Goal: Transaction & Acquisition: Book appointment/travel/reservation

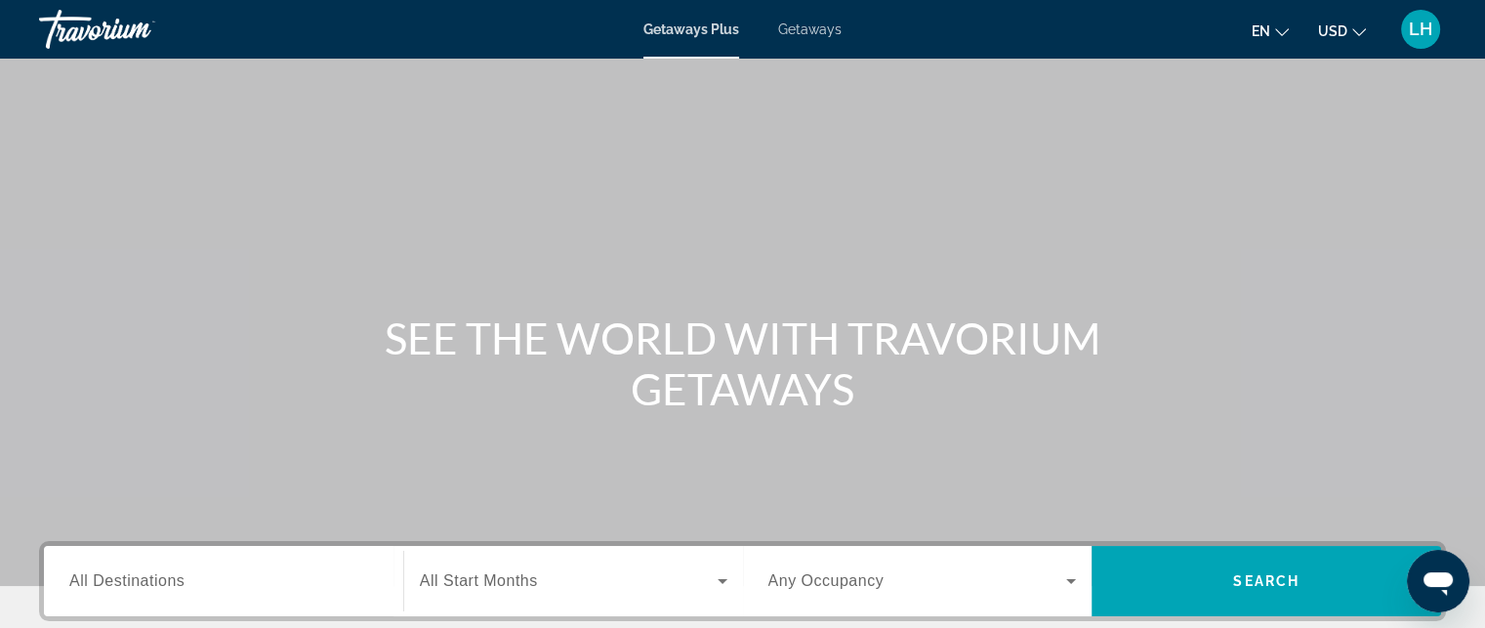
click at [817, 26] on span "Getaways" at bounding box center [809, 29] width 63 height 16
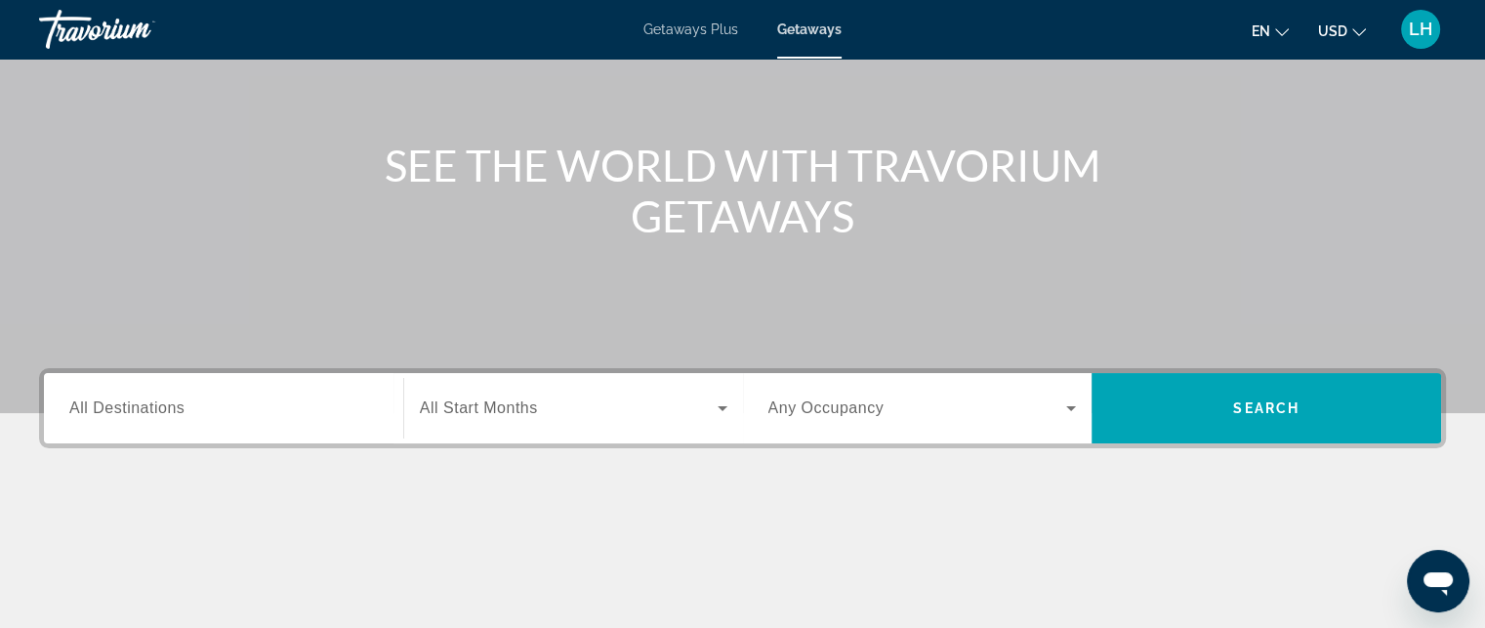
scroll to position [195, 0]
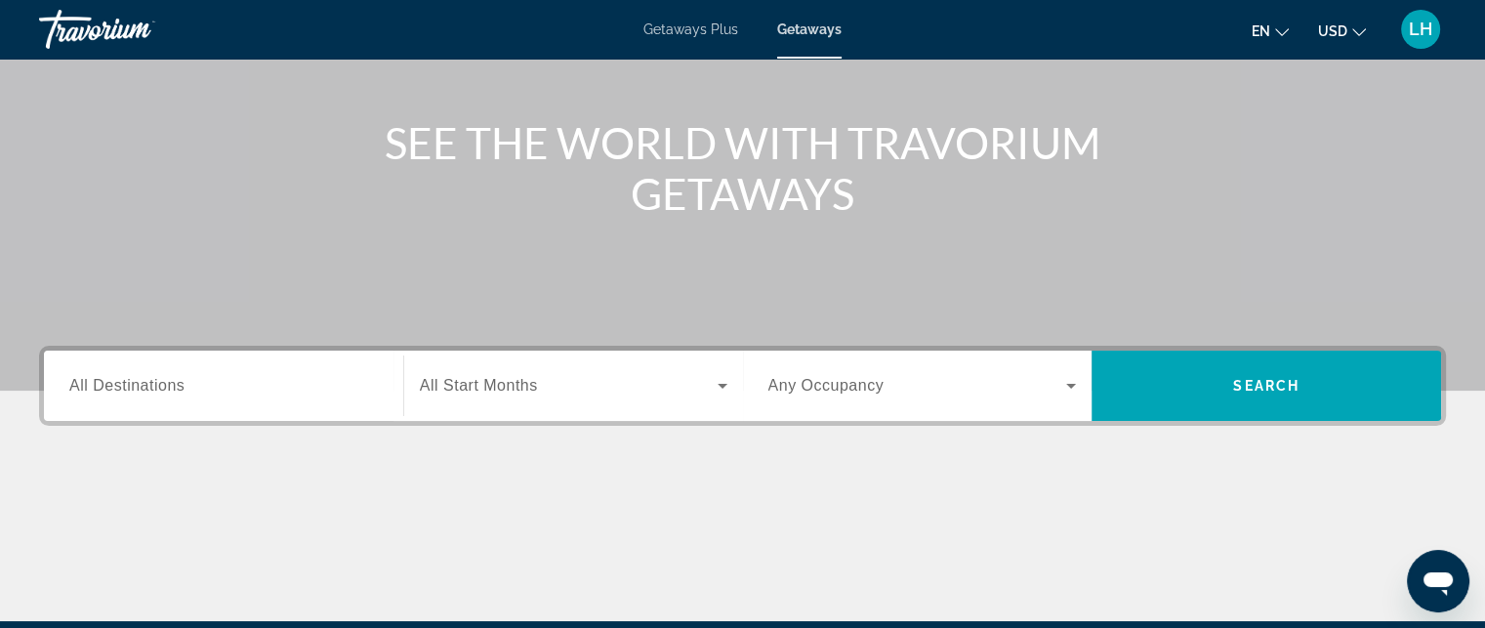
click at [164, 383] on span "All Destinations" at bounding box center [126, 385] width 115 height 17
click at [164, 383] on input "Destination All Destinations" at bounding box center [223, 386] width 309 height 23
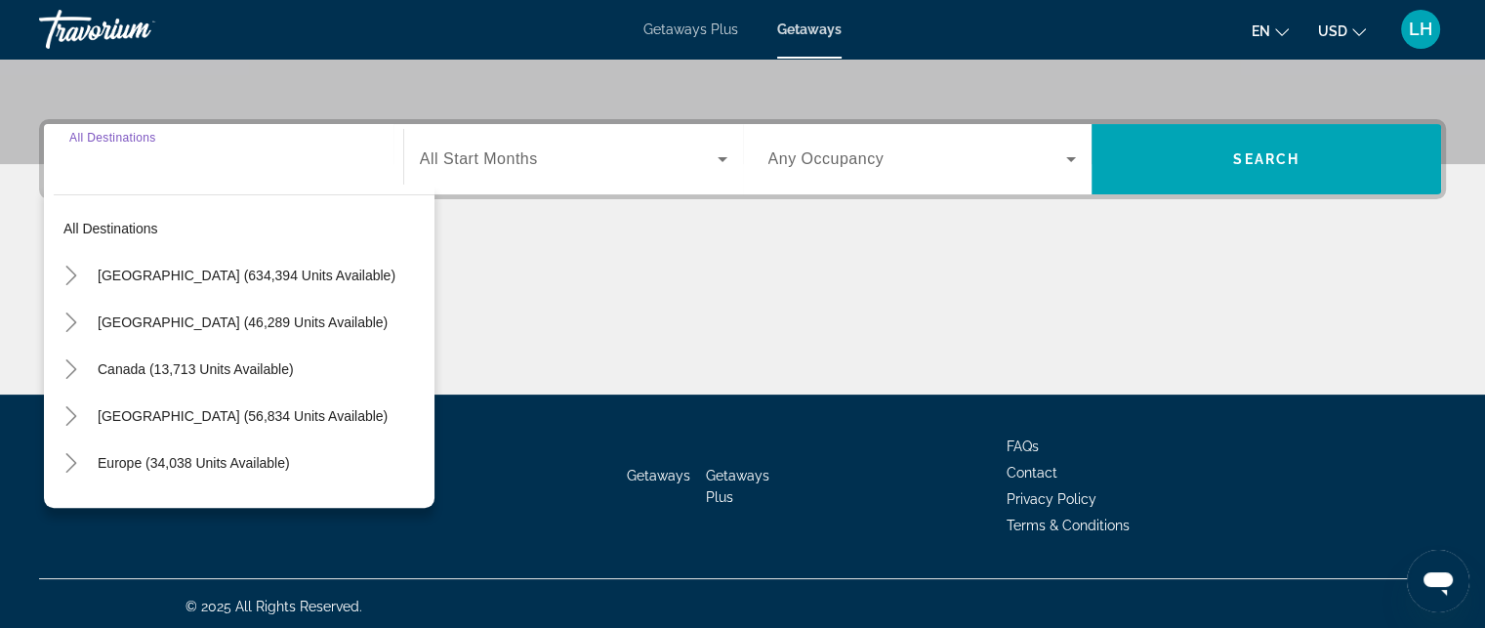
scroll to position [427, 0]
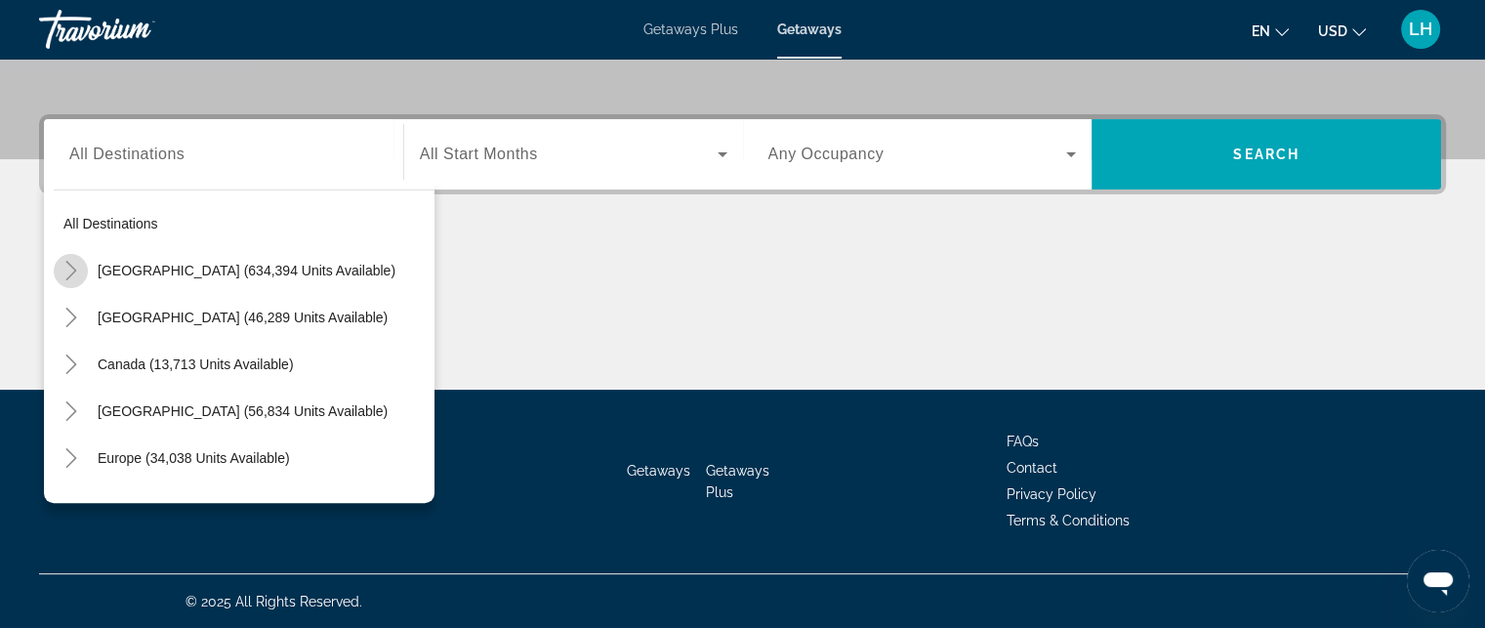
click at [75, 270] on icon "Toggle United States (634,394 units available)" at bounding box center [72, 271] width 20 height 20
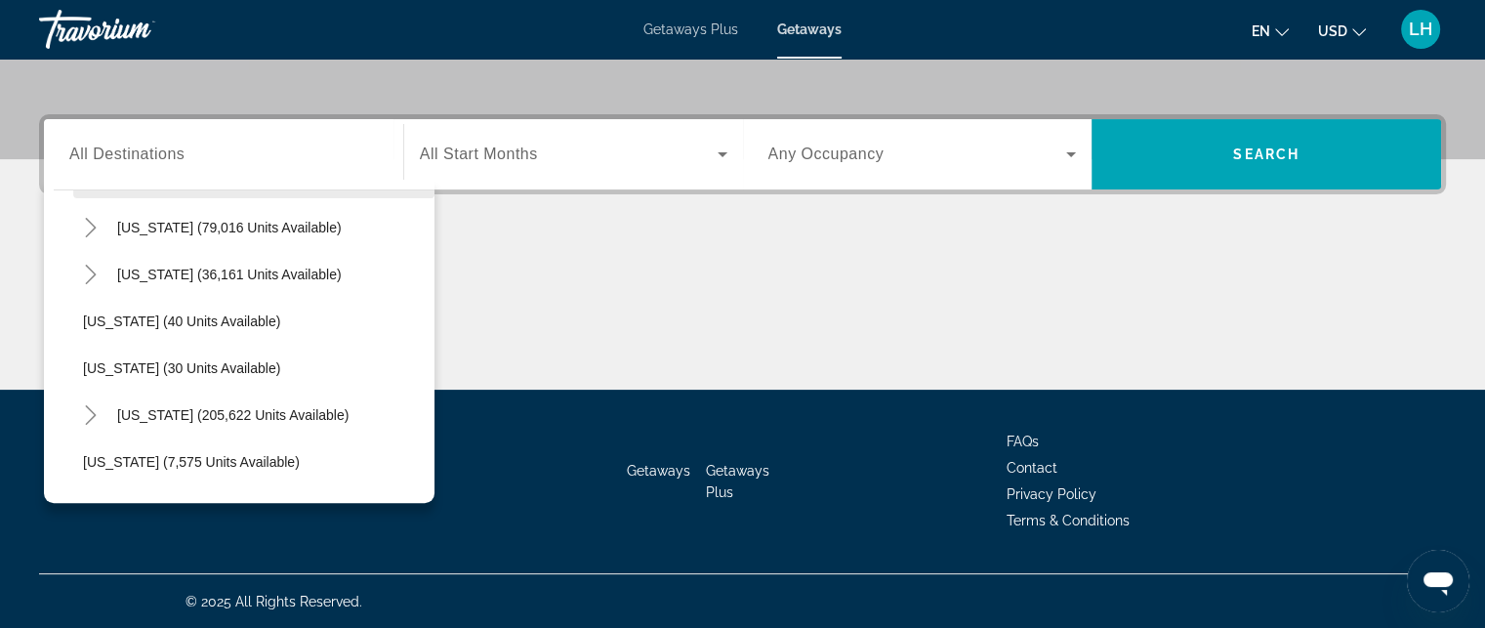
scroll to position [252, 0]
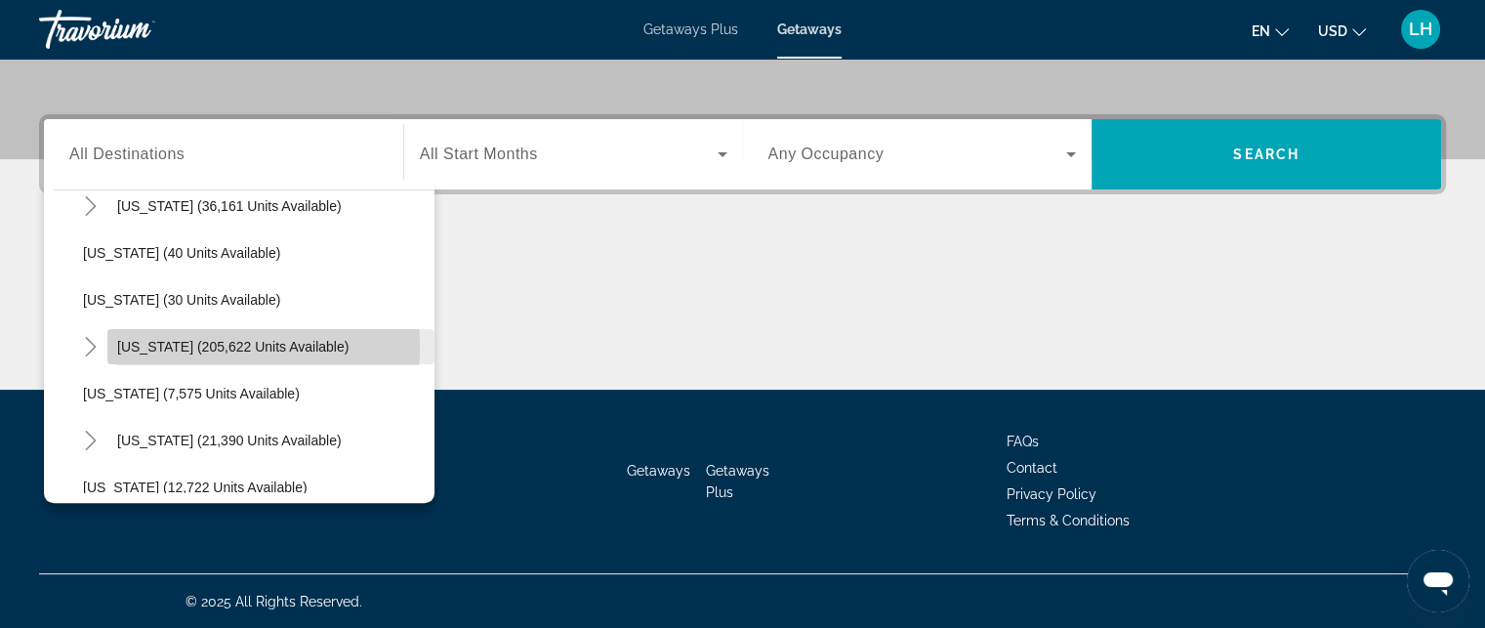
click at [144, 345] on span "[US_STATE] (205,622 units available)" at bounding box center [232, 347] width 231 height 16
type input "**********"
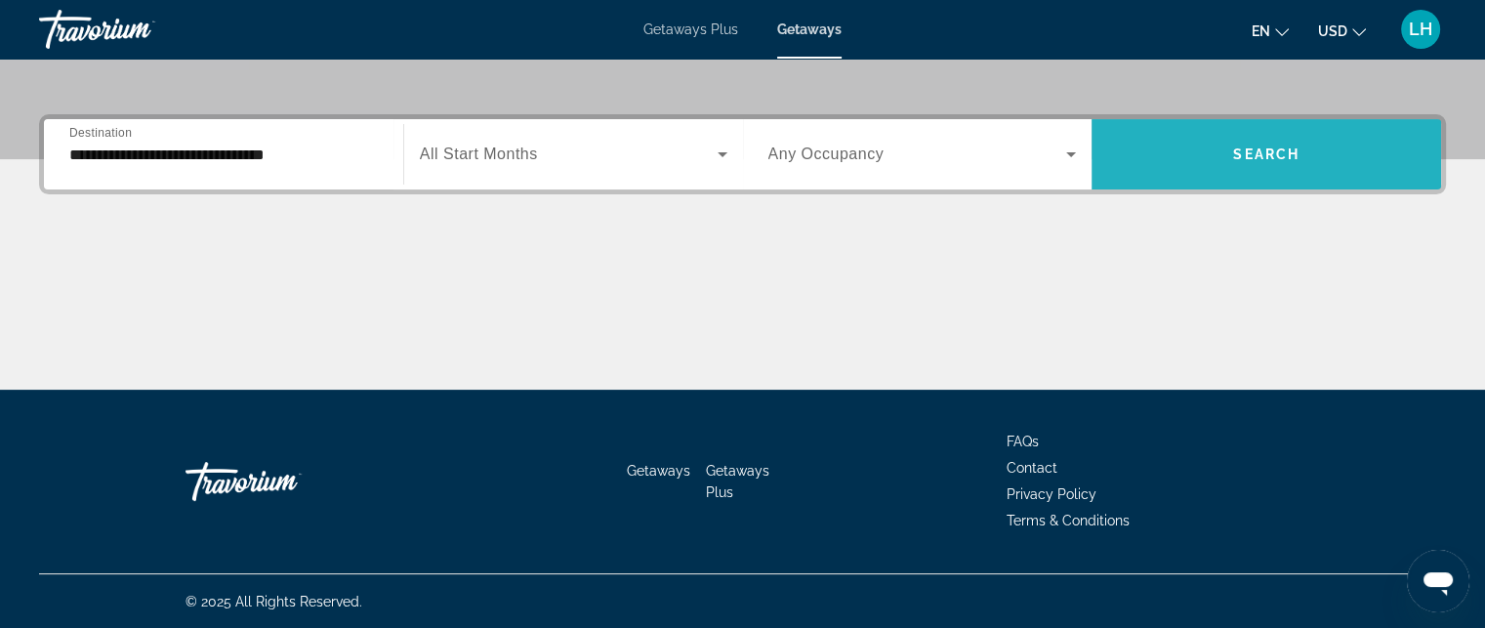
click at [1255, 146] on span "Search" at bounding box center [1266, 154] width 66 height 16
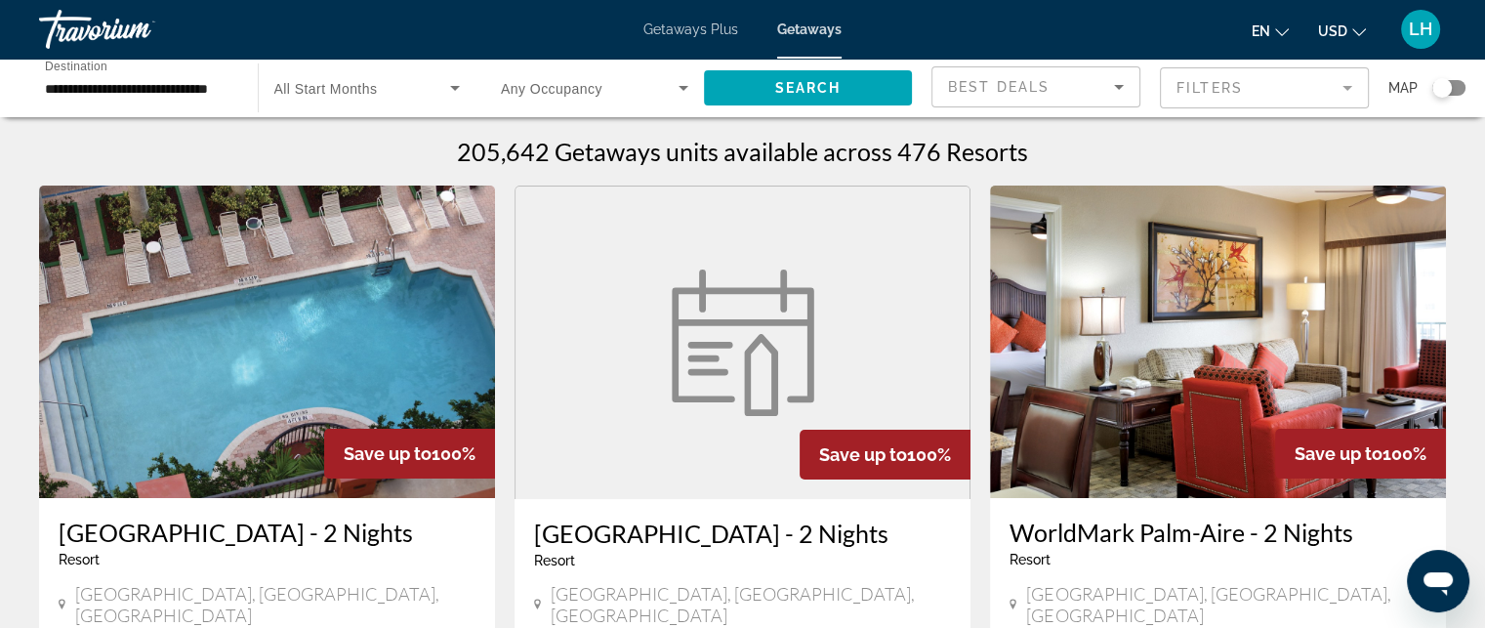
click at [119, 94] on input "**********" at bounding box center [138, 88] width 187 height 23
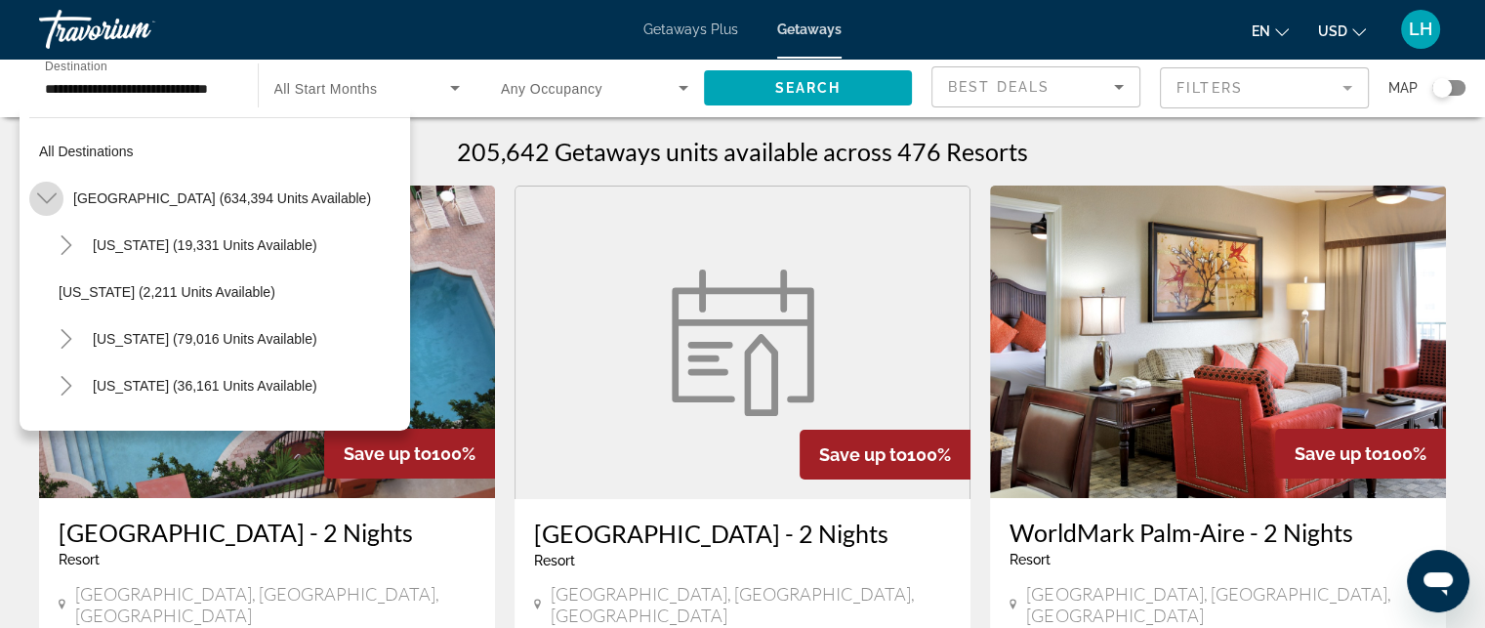
click at [50, 200] on icon "Toggle United States (634,394 units available)" at bounding box center [47, 198] width 20 height 20
click at [49, 241] on icon "Toggle Mexico (46,289 units available)" at bounding box center [47, 245] width 20 height 20
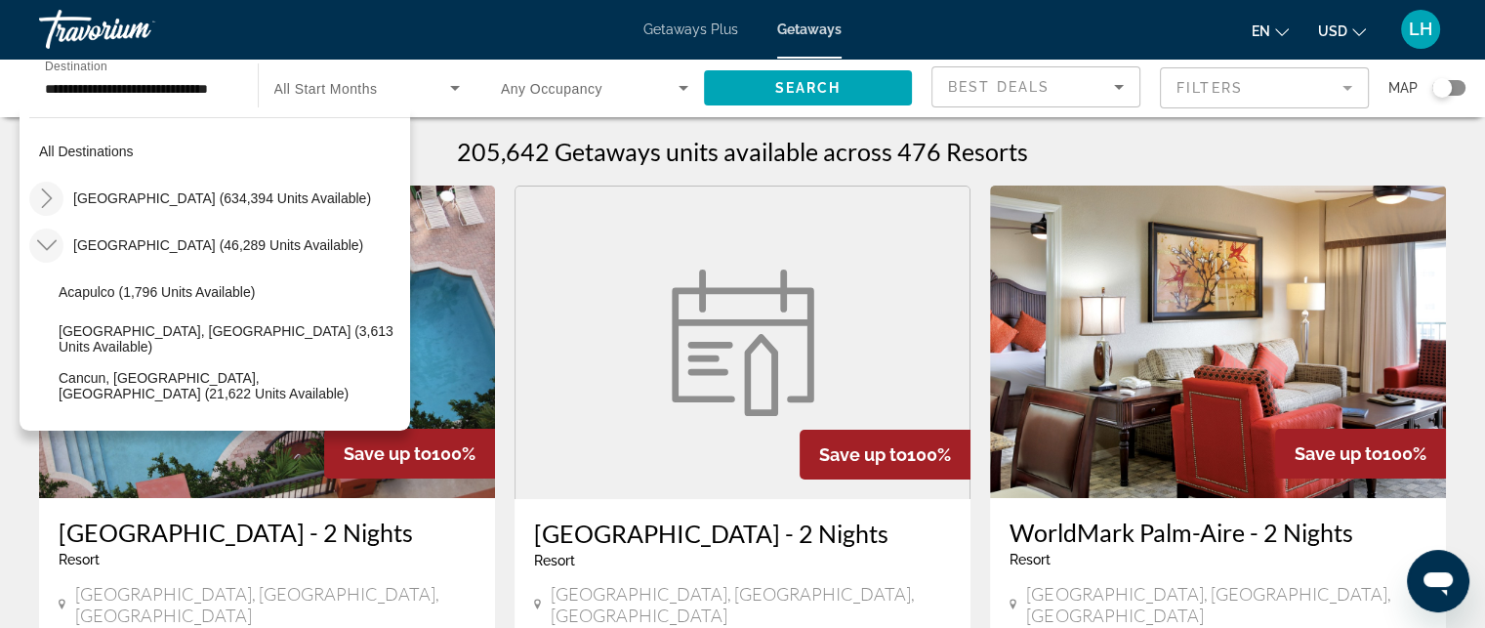
scroll to position [103, 0]
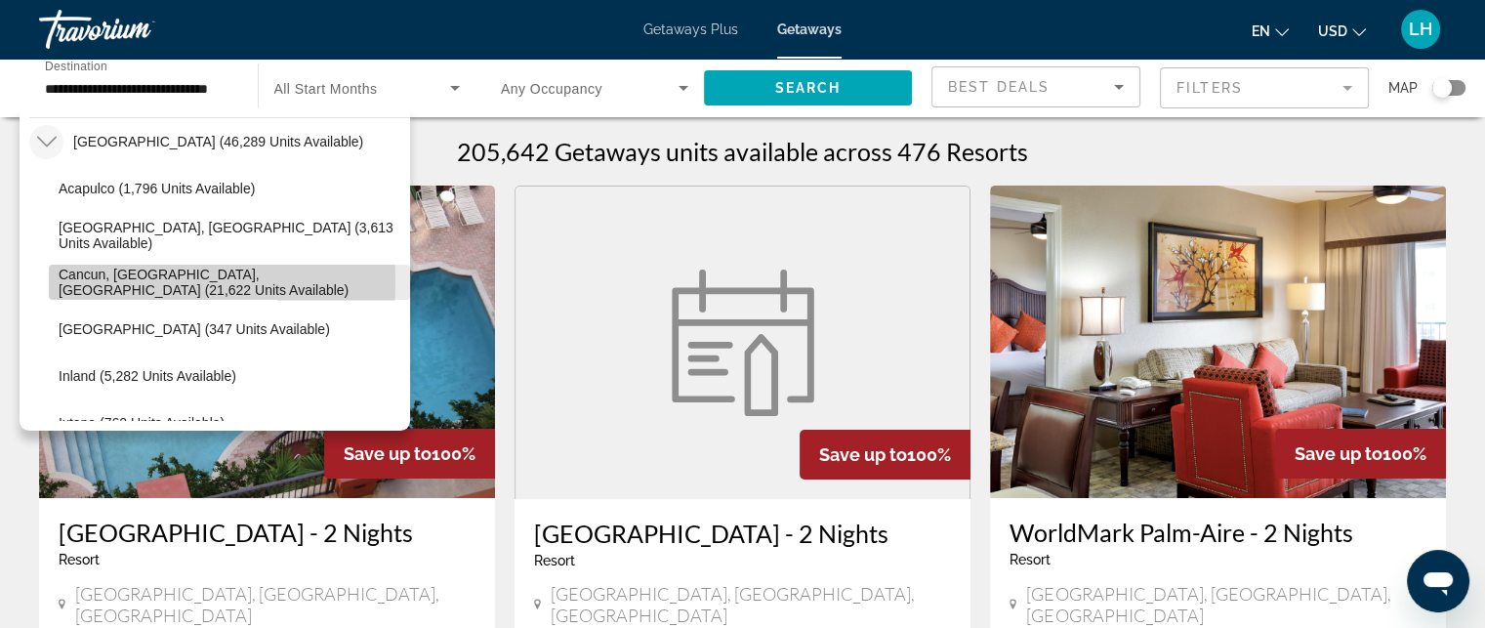
click at [88, 281] on span "Cancun, [GEOGRAPHIC_DATA], [GEOGRAPHIC_DATA] (21,622 units available)" at bounding box center [230, 282] width 342 height 31
type input "**********"
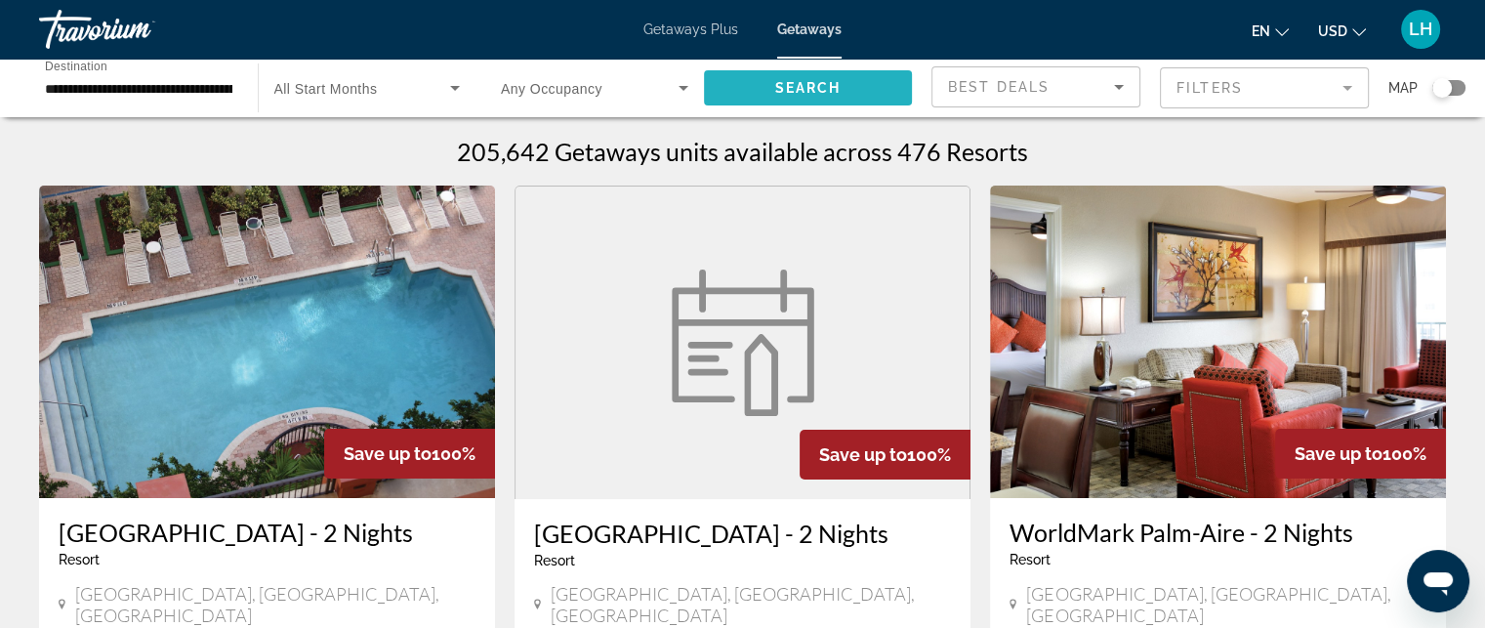
click at [793, 84] on span "Search" at bounding box center [807, 88] width 66 height 16
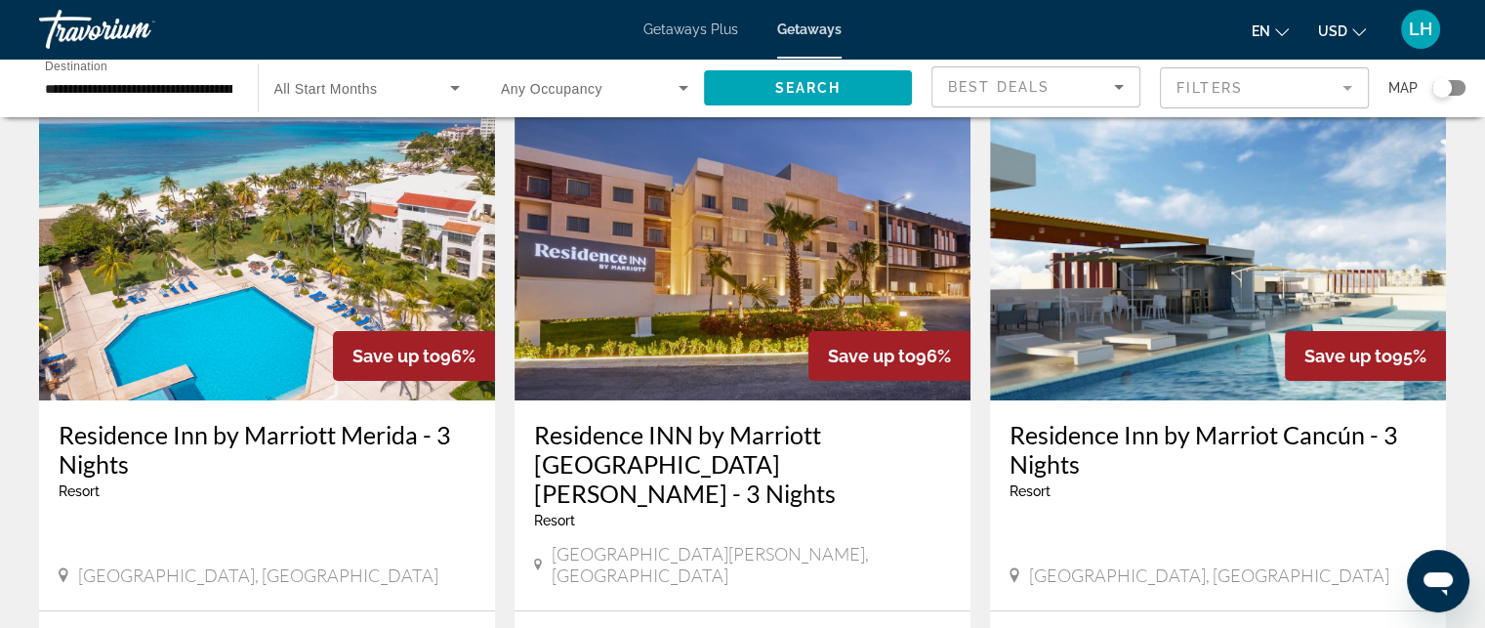
scroll to position [195, 0]
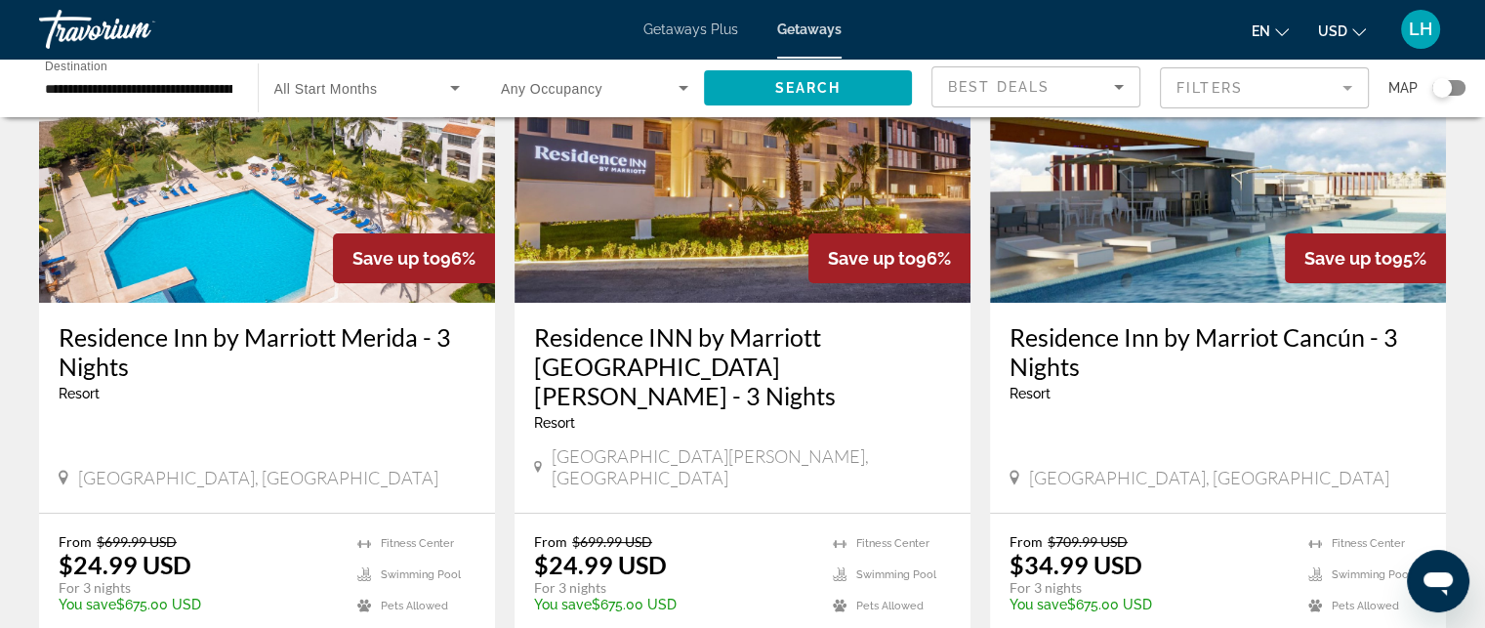
click at [230, 210] on img "Main content" at bounding box center [267, 146] width 456 height 312
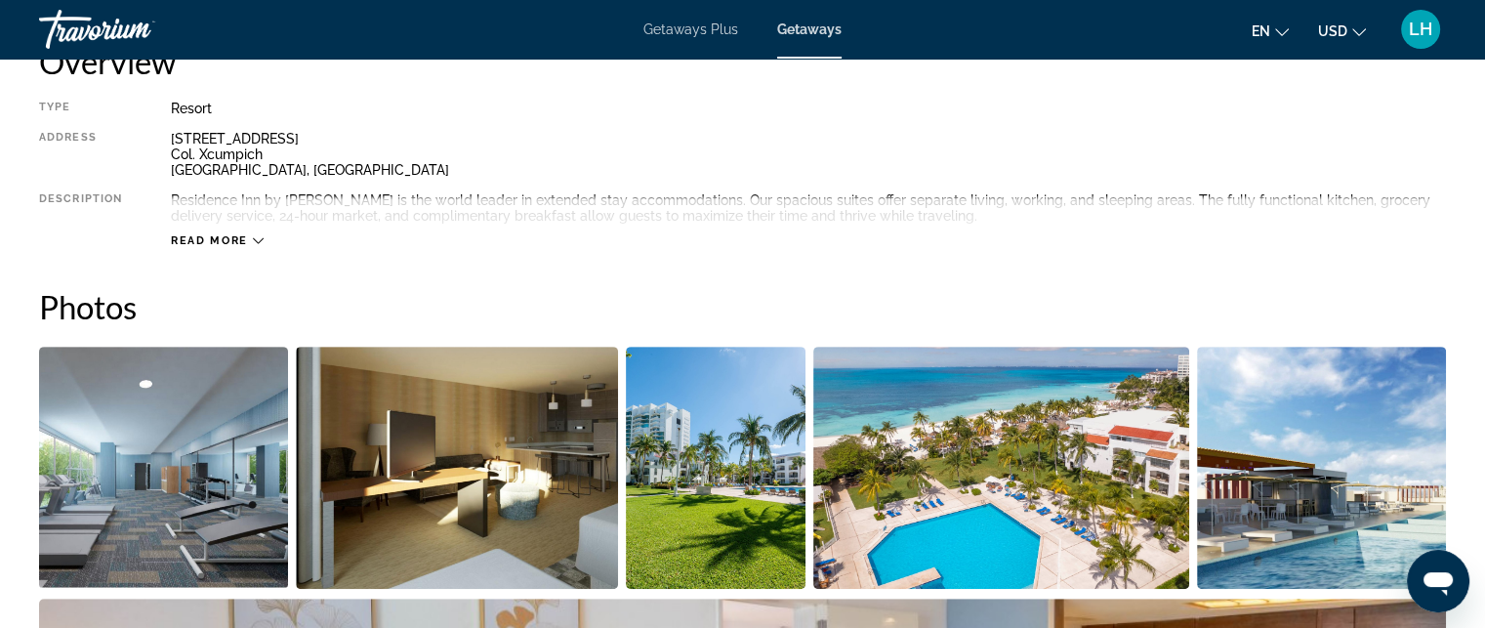
scroll to position [683, 0]
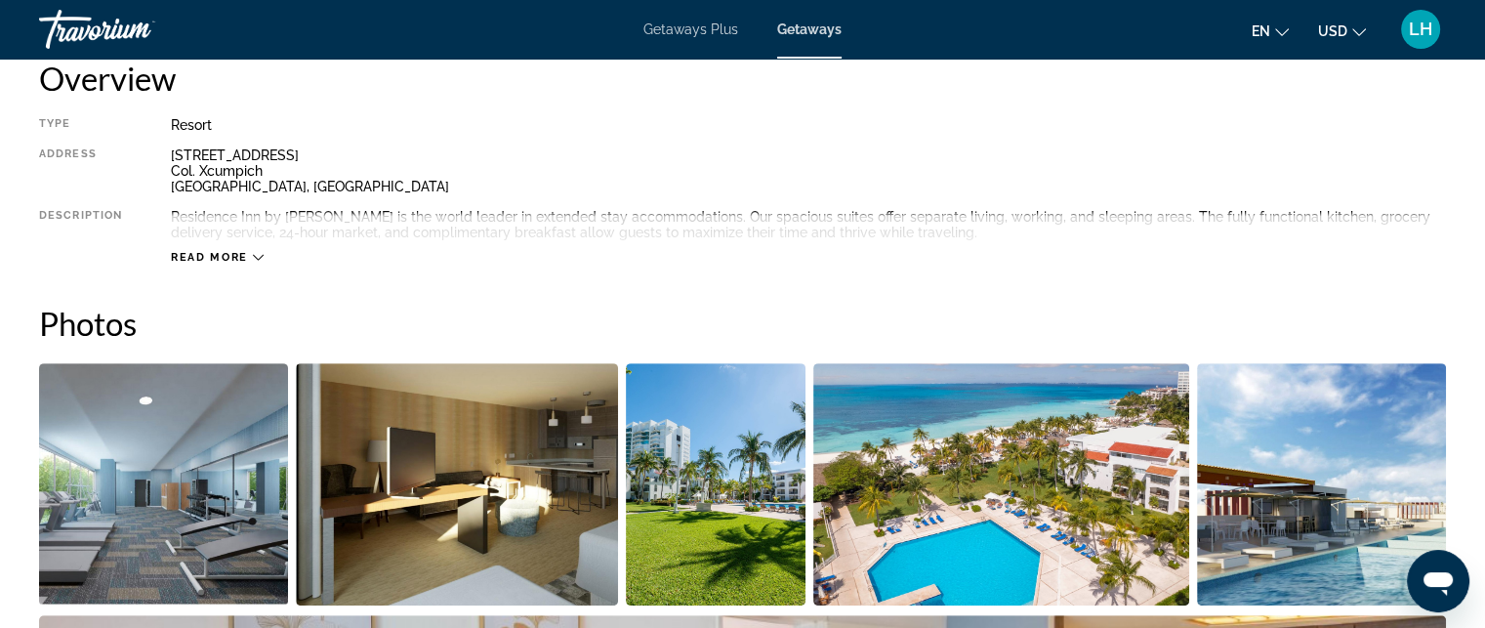
click at [262, 253] on icon "Main content" at bounding box center [258, 257] width 11 height 11
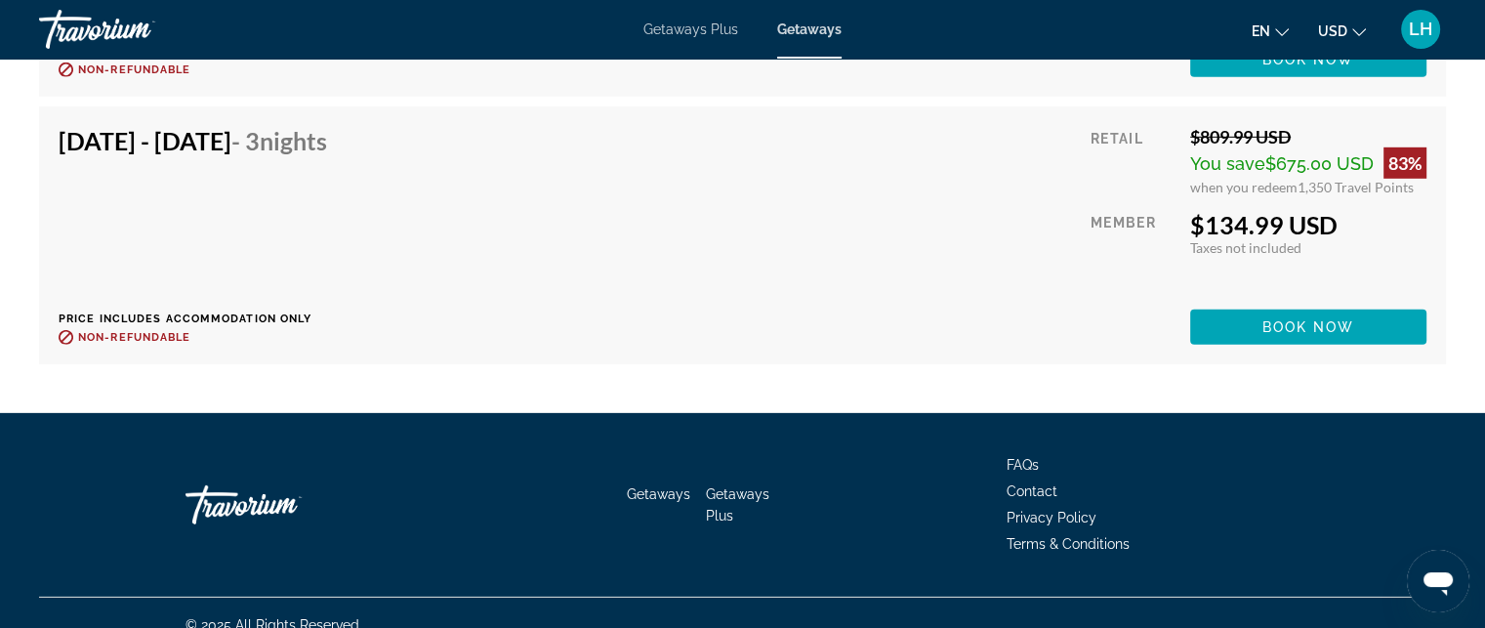
scroll to position [20492, 0]
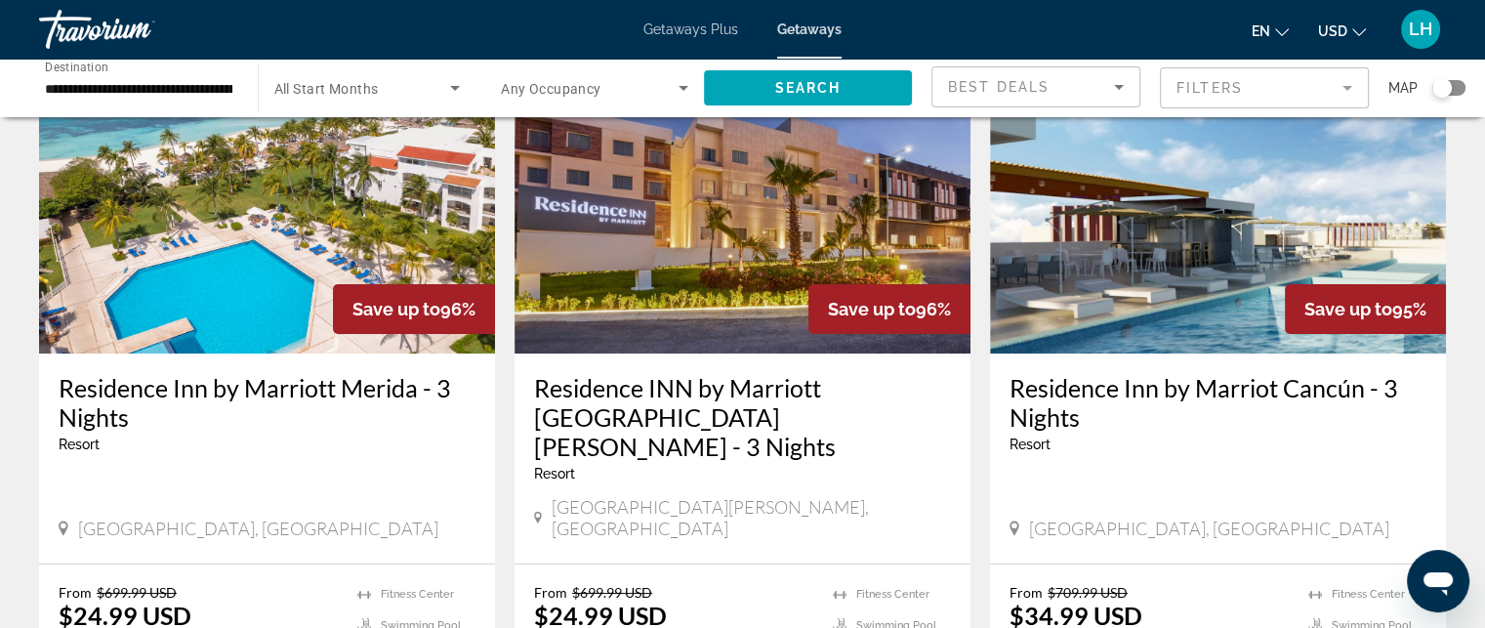
scroll to position [98, 0]
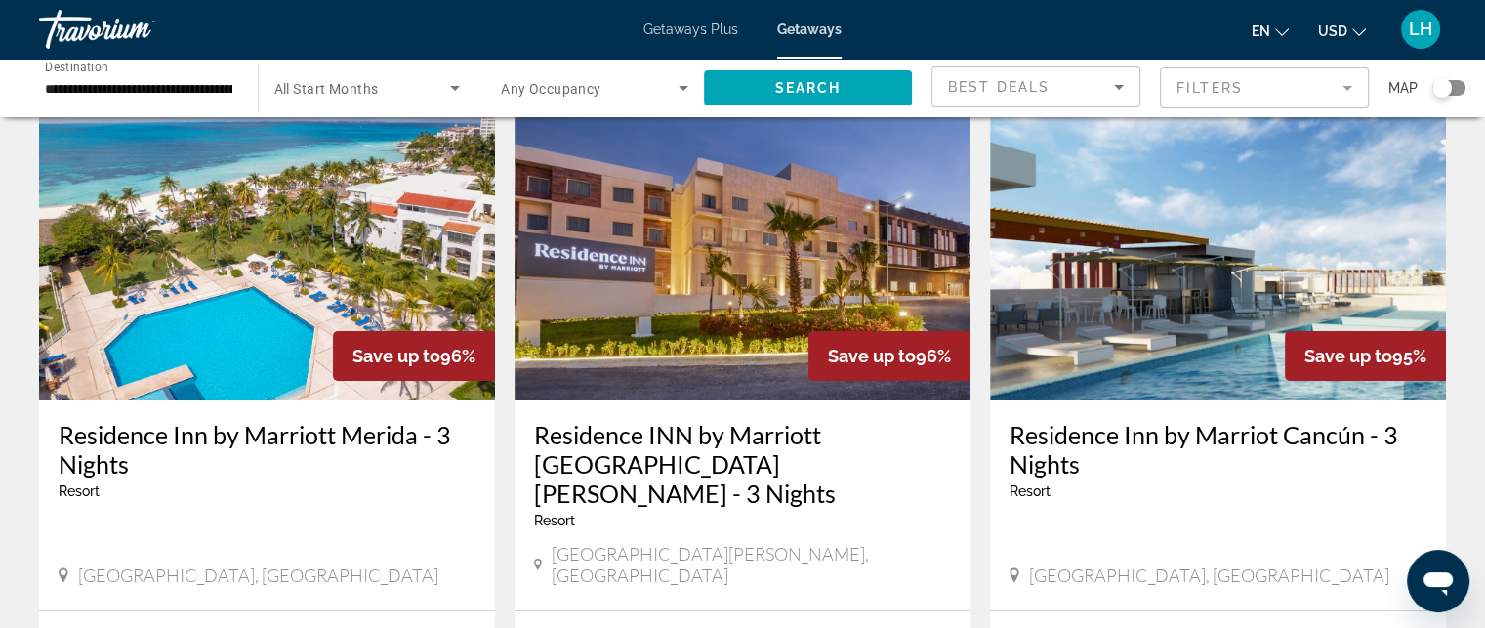
click at [1199, 237] on img "Main content" at bounding box center [1218, 244] width 456 height 312
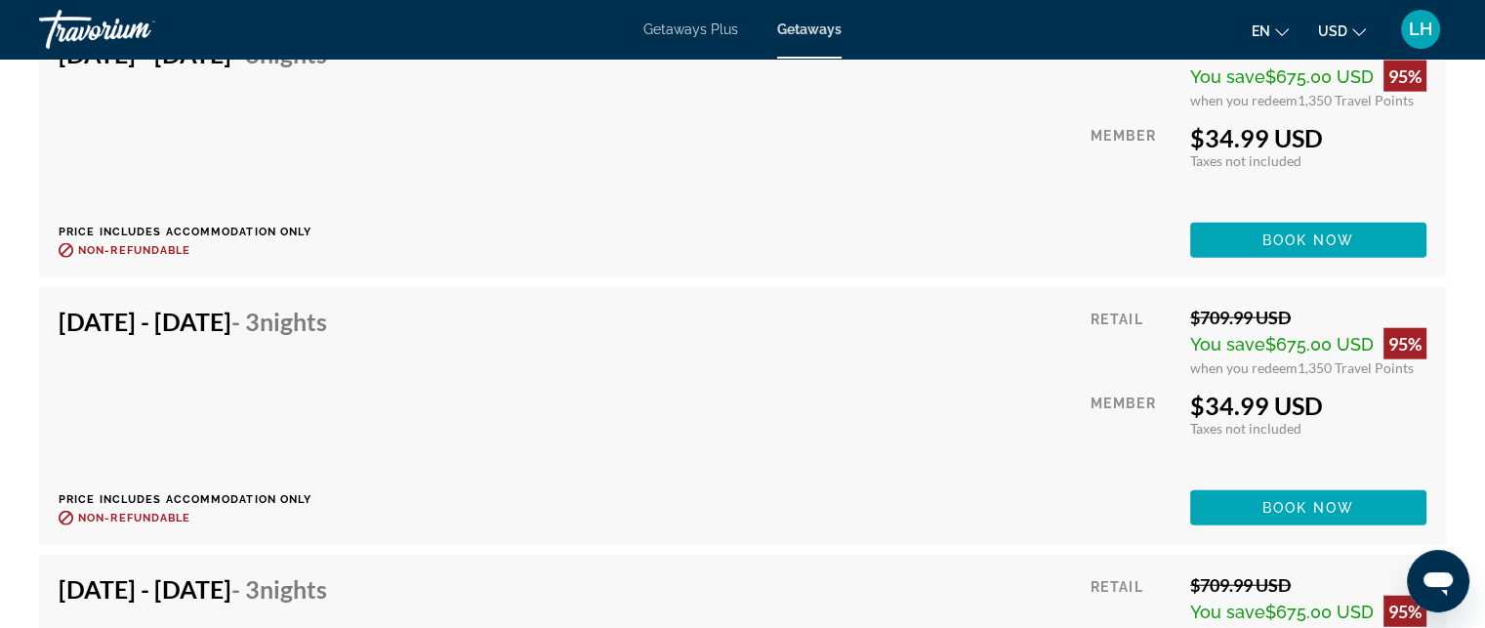
scroll to position [19304, 0]
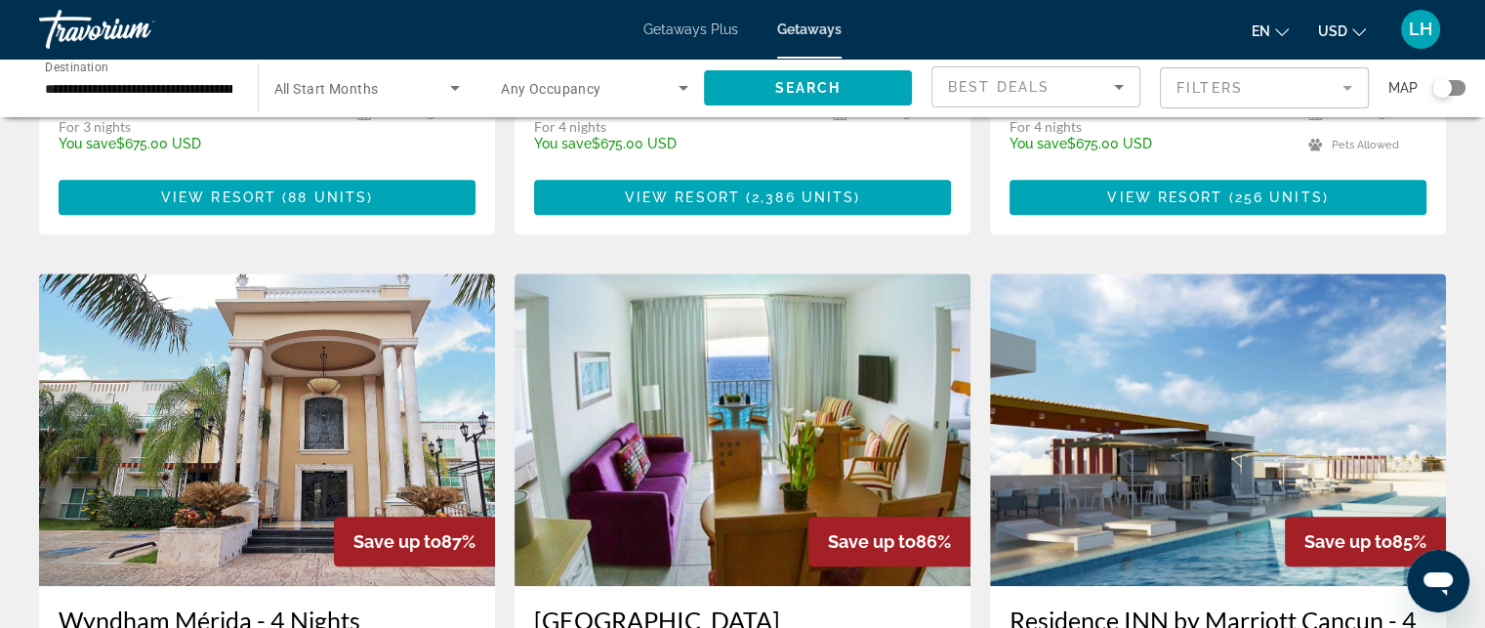
scroll to position [2148, 0]
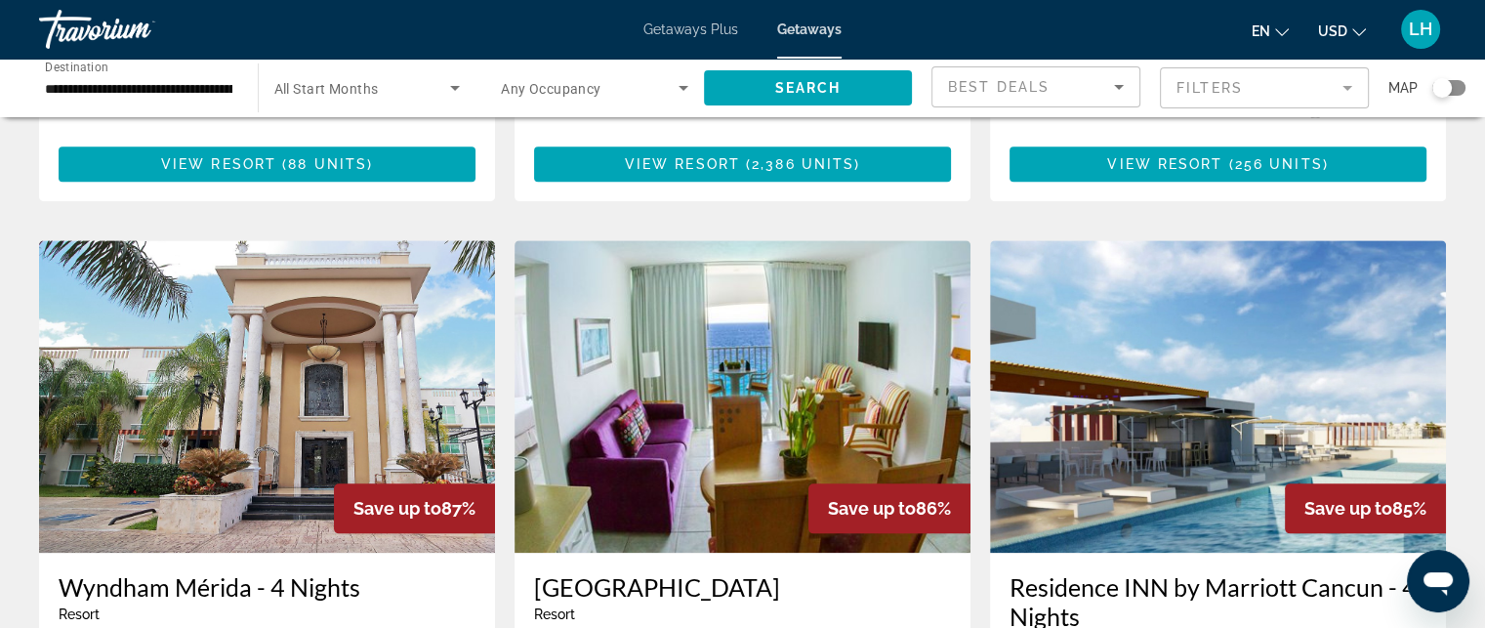
click at [747, 268] on img "Main content" at bounding box center [742, 396] width 456 height 312
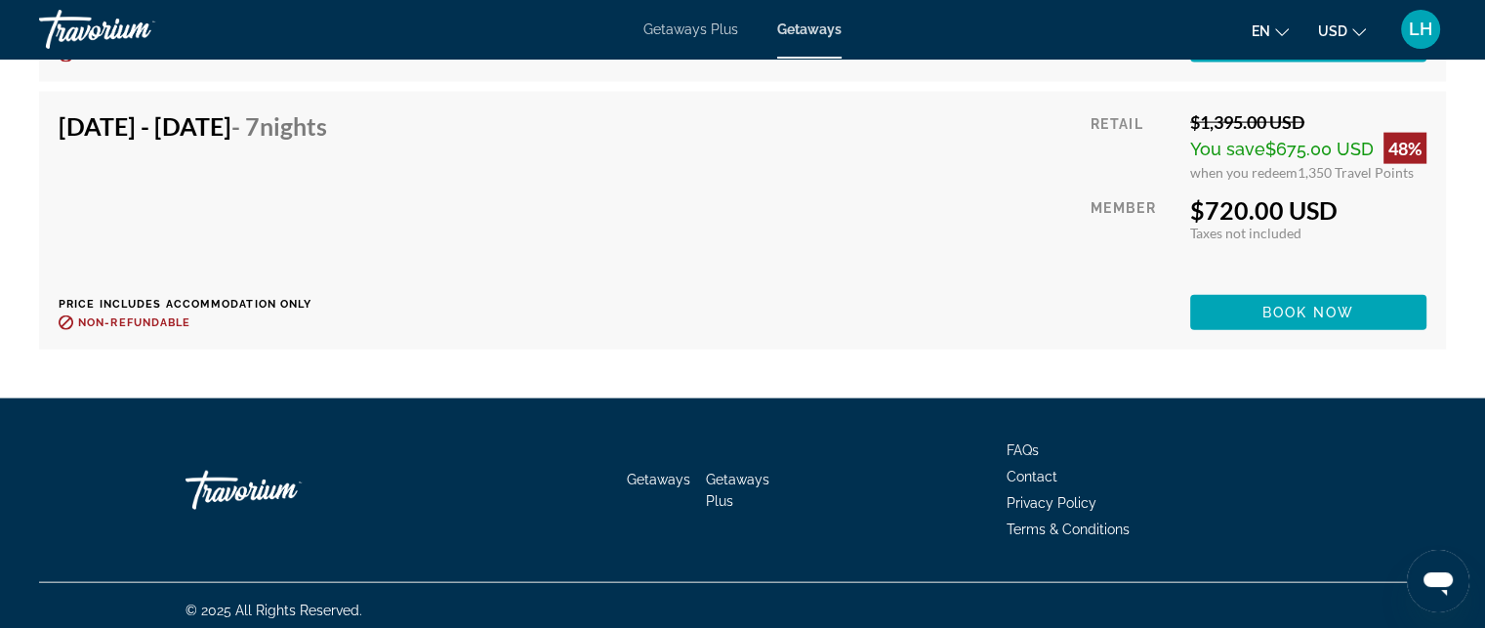
scroll to position [4404, 0]
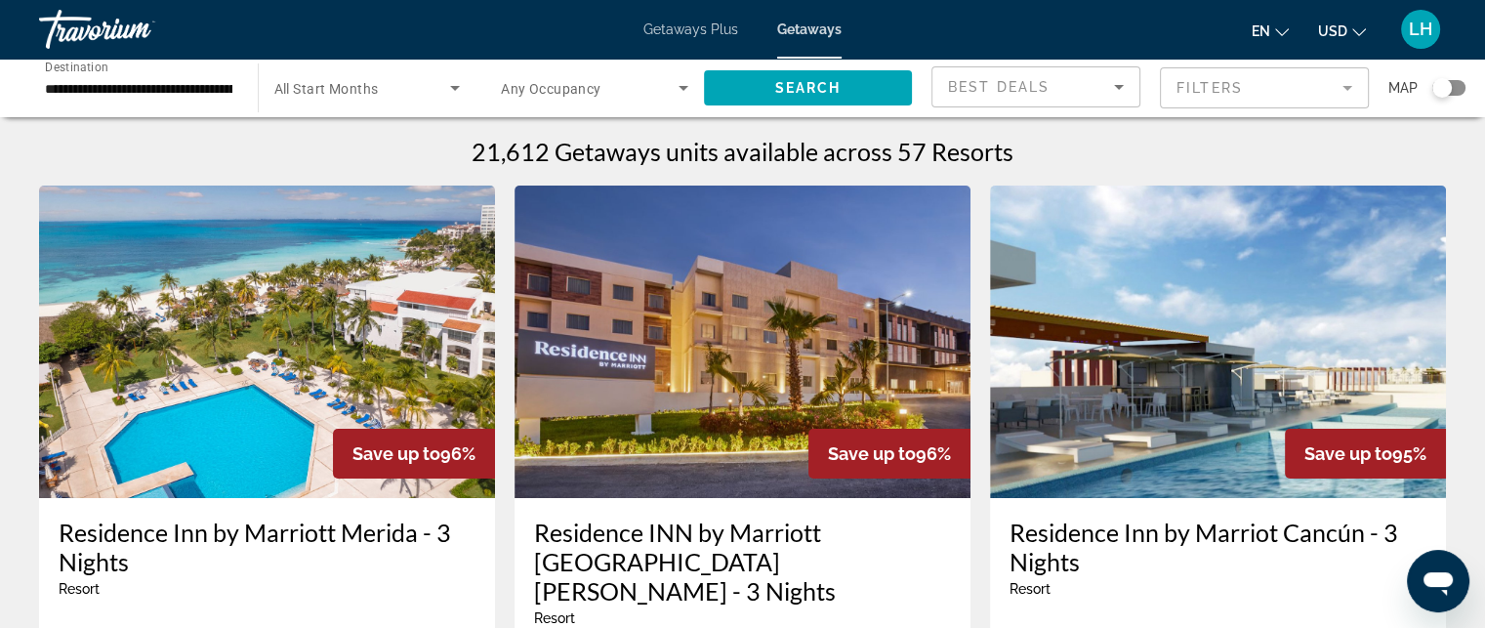
click at [102, 86] on input "**********" at bounding box center [138, 88] width 187 height 23
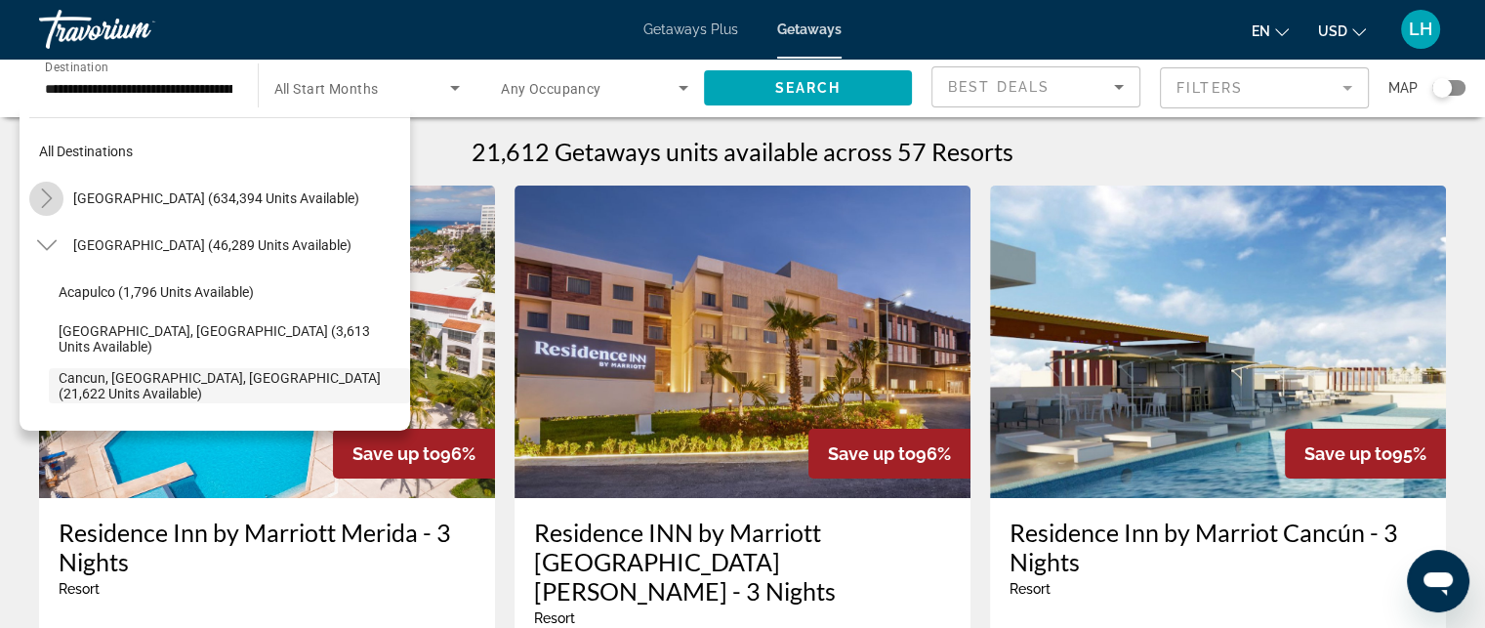
click at [49, 195] on icon "Toggle United States (634,394 units available)" at bounding box center [46, 198] width 11 height 20
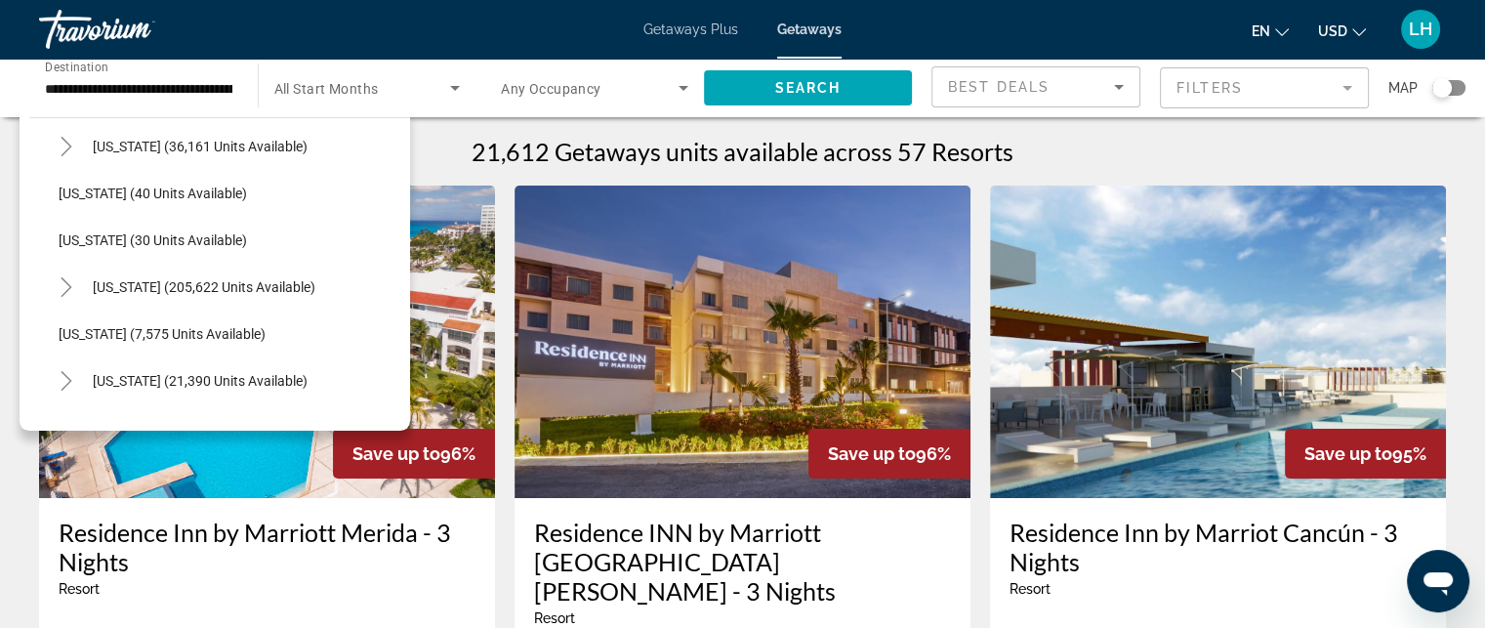
scroll to position [252, 0]
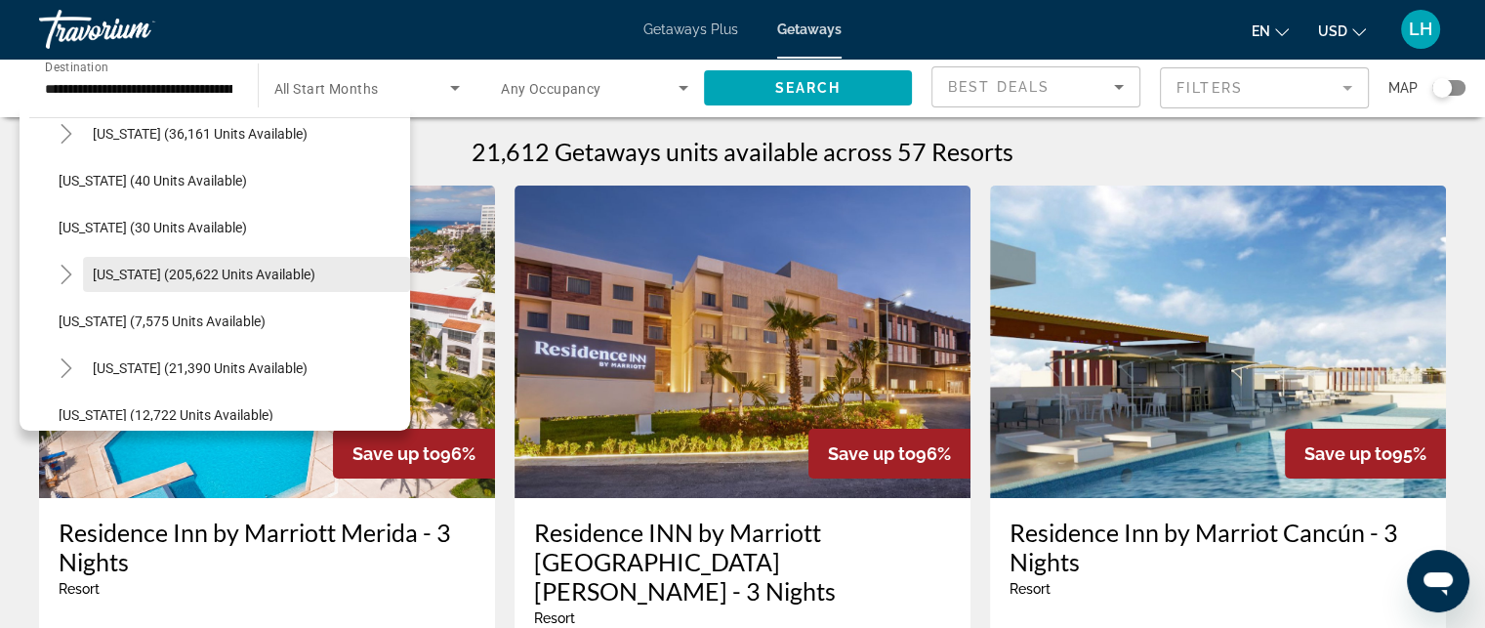
click at [141, 270] on span "[US_STATE] (205,622 units available)" at bounding box center [204, 275] width 223 height 16
type input "**********"
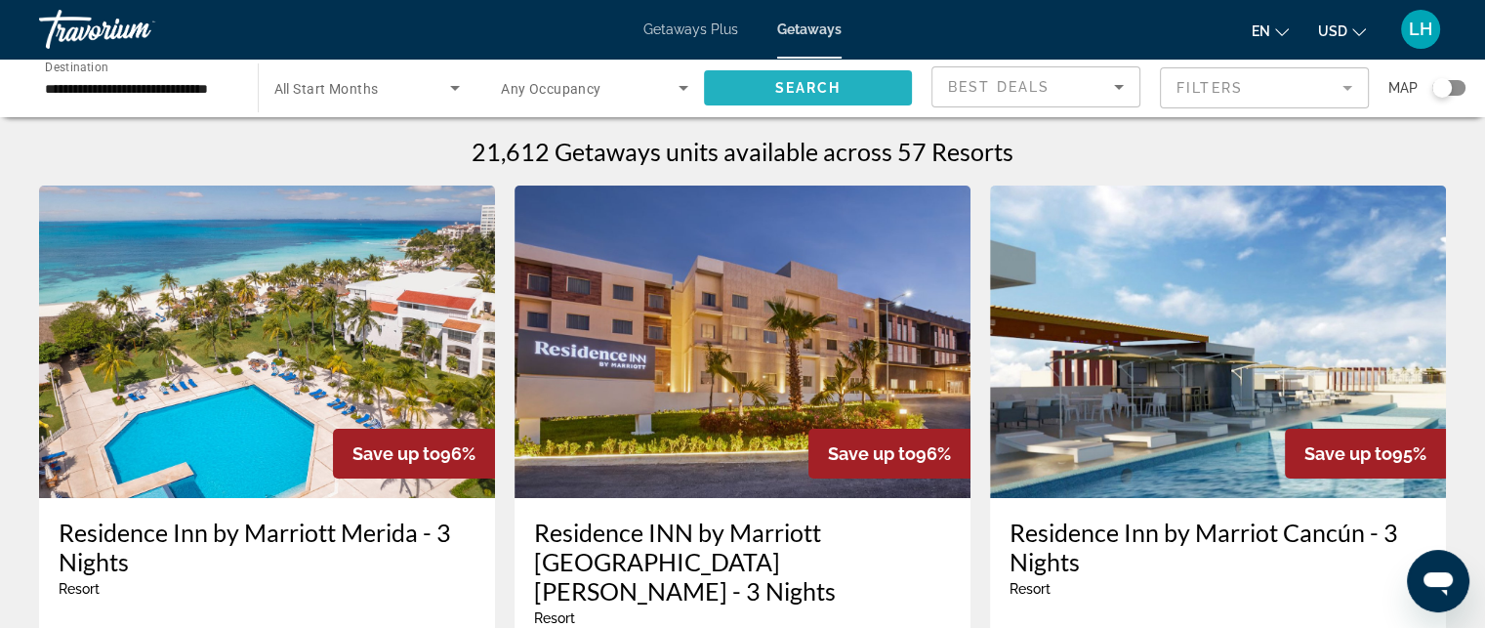
click at [813, 77] on span "Search widget" at bounding box center [808, 87] width 209 height 47
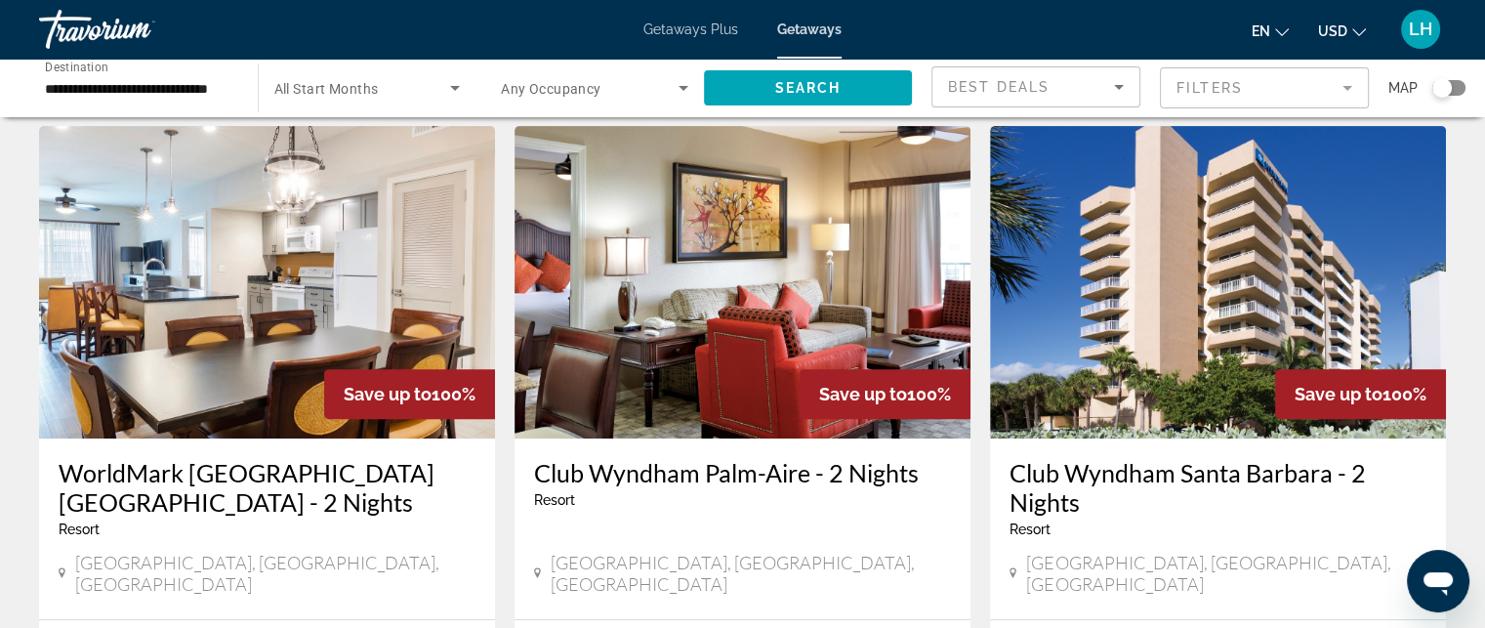
scroll to position [781, 0]
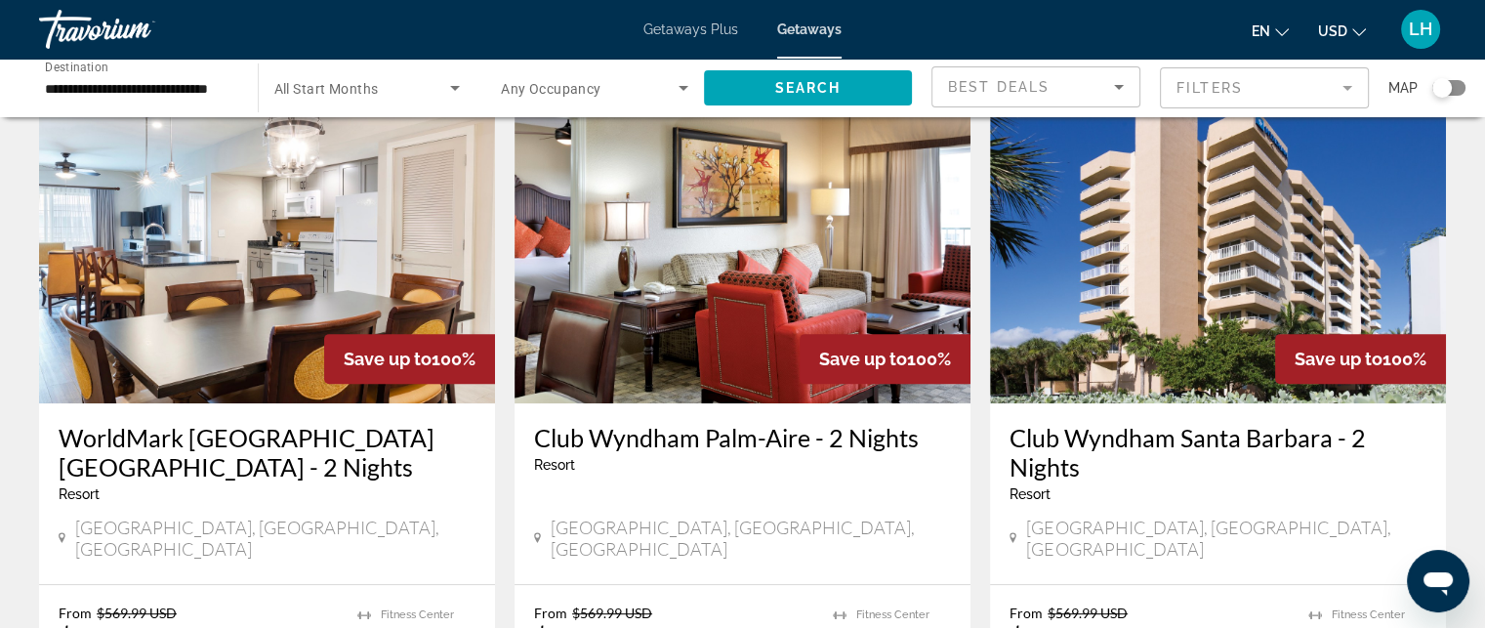
click at [248, 221] on img "Main content" at bounding box center [267, 247] width 456 height 312
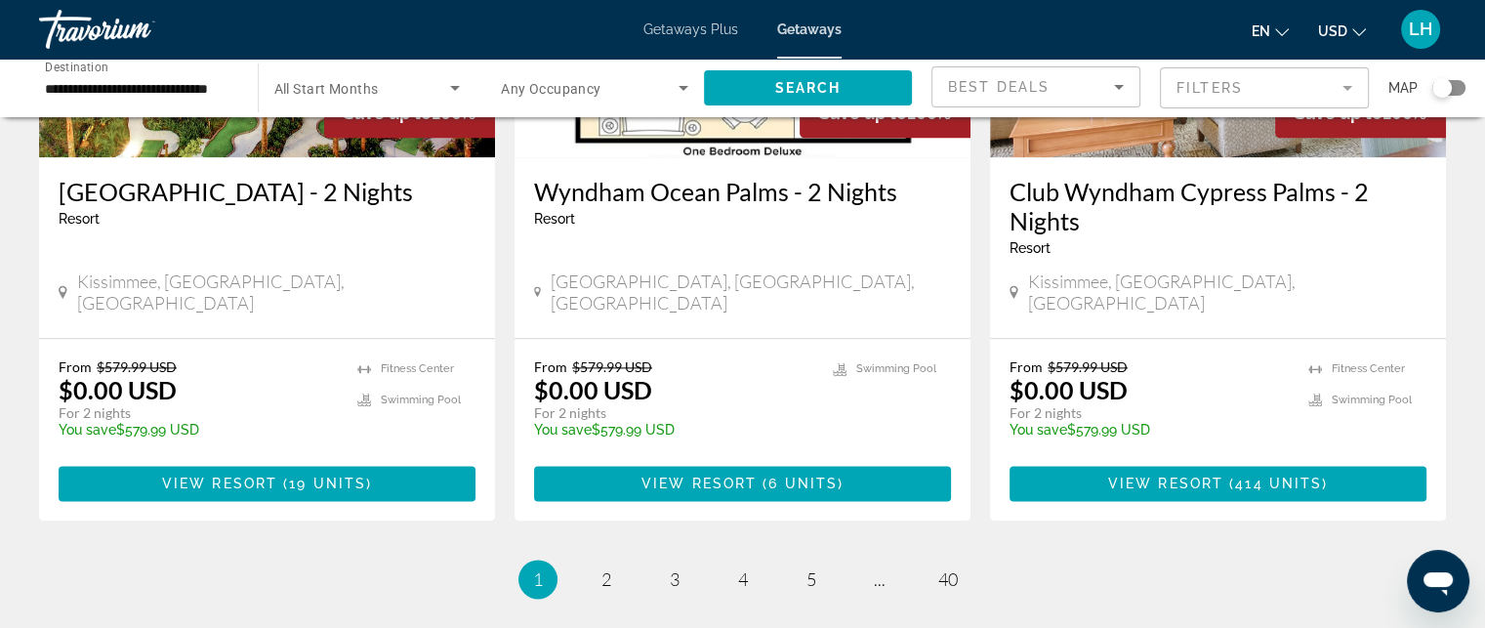
scroll to position [2617, 0]
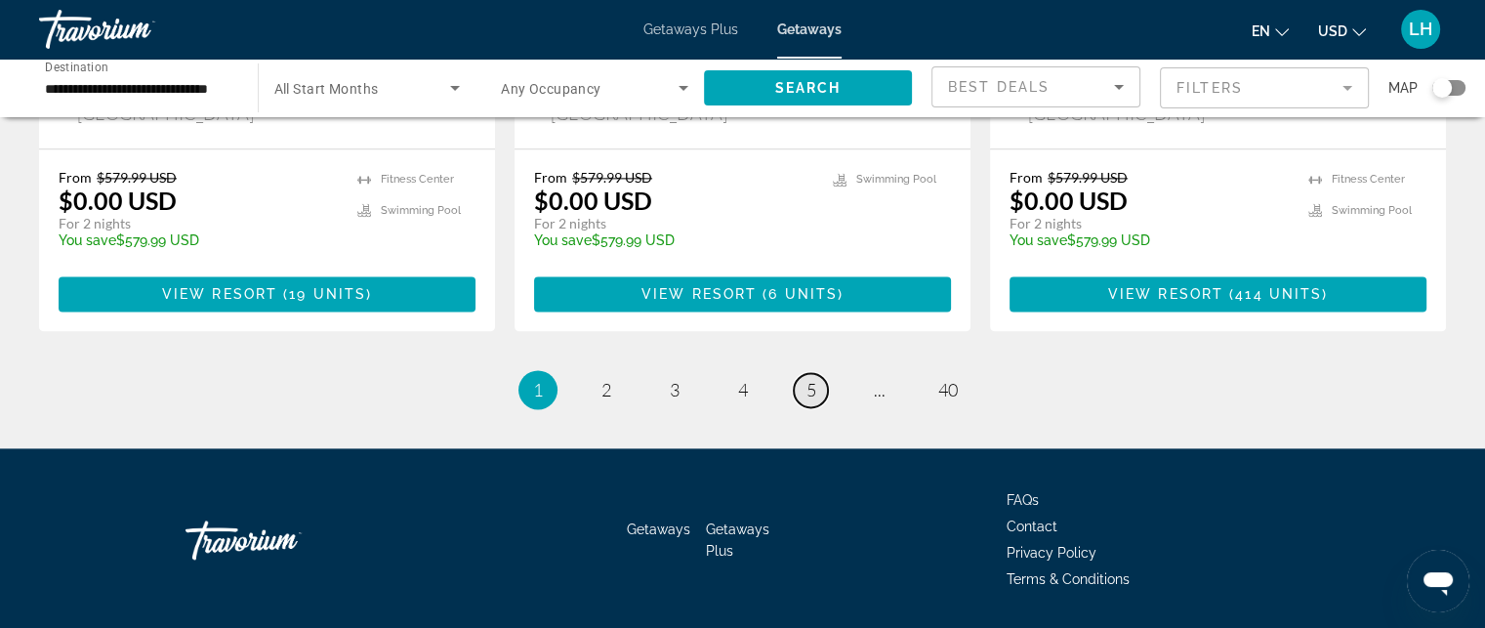
click at [808, 379] on span "5" at bounding box center [811, 389] width 10 height 21
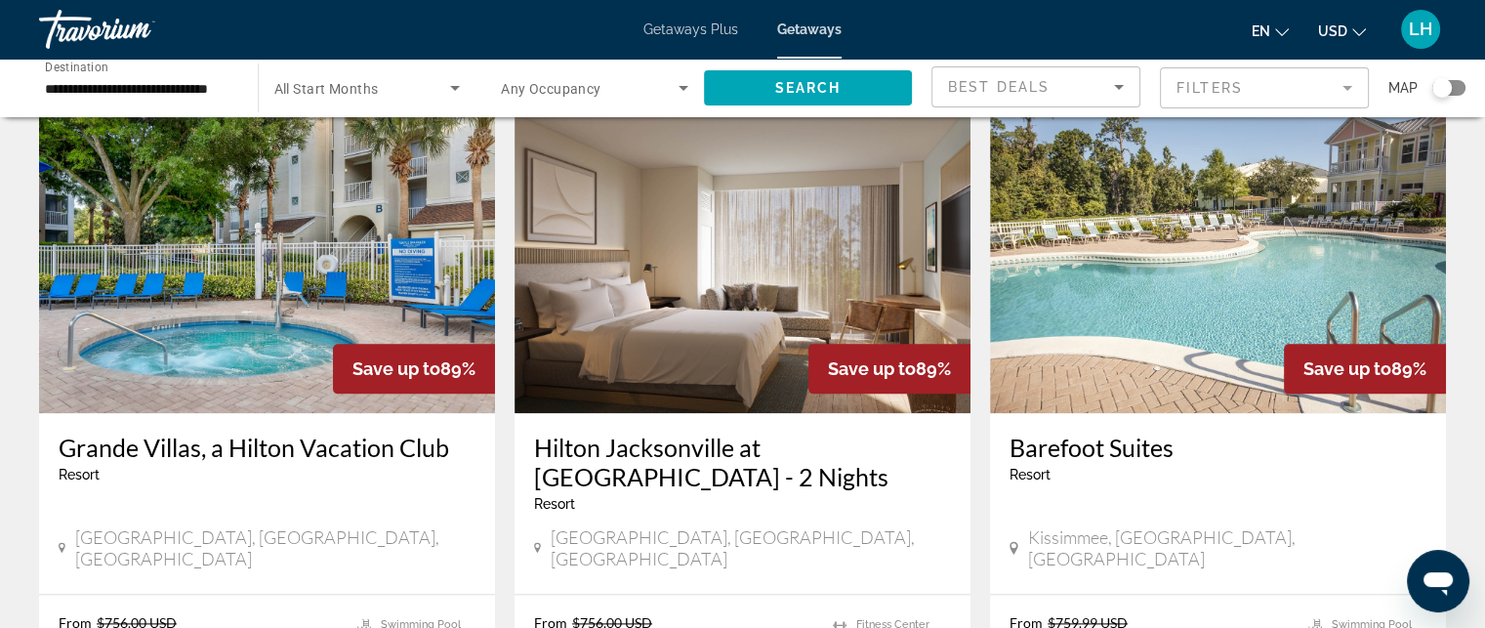
scroll to position [2441, 0]
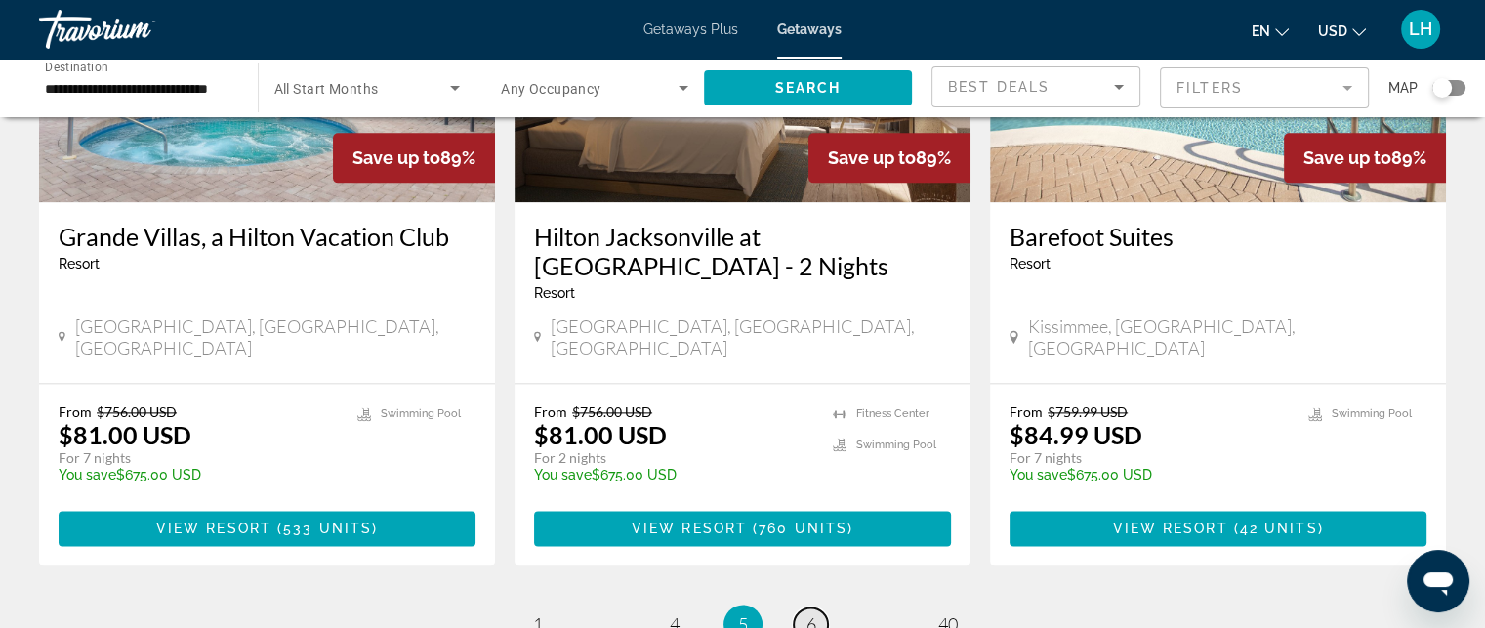
click at [809, 613] on span "6" at bounding box center [811, 623] width 10 height 21
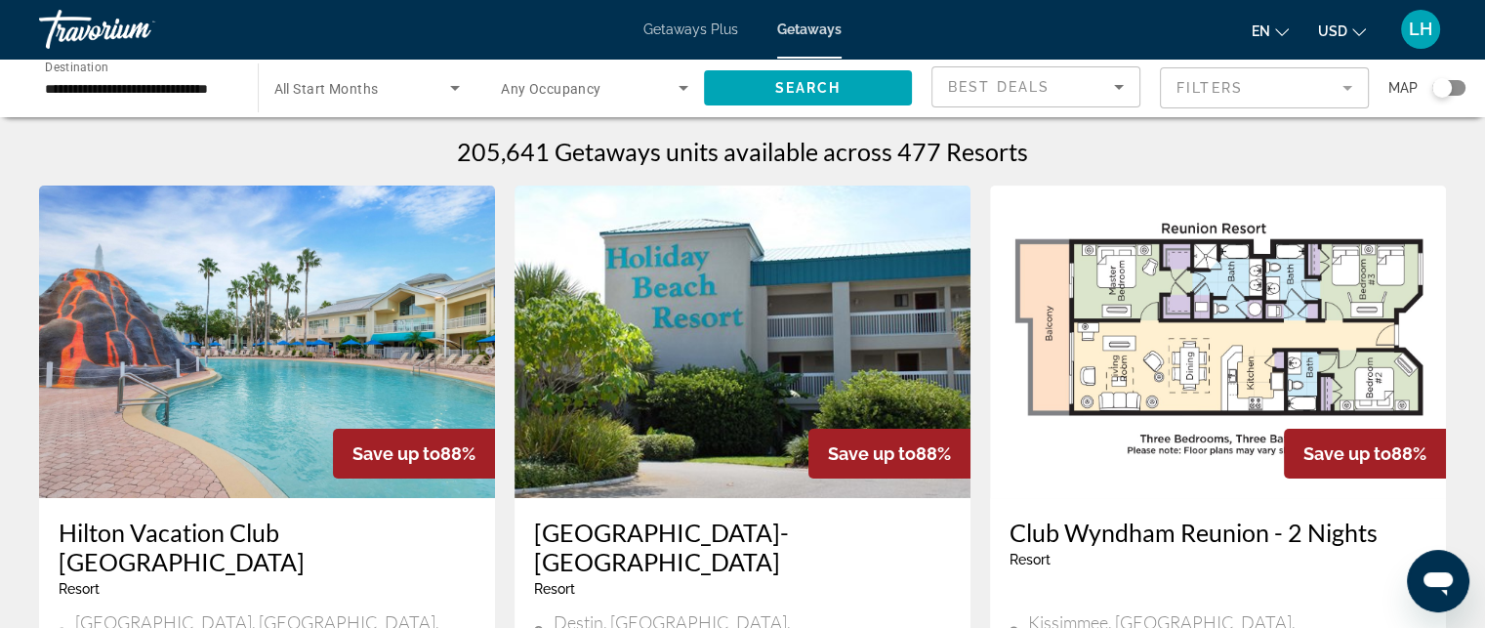
click at [266, 378] on img "Main content" at bounding box center [267, 341] width 456 height 312
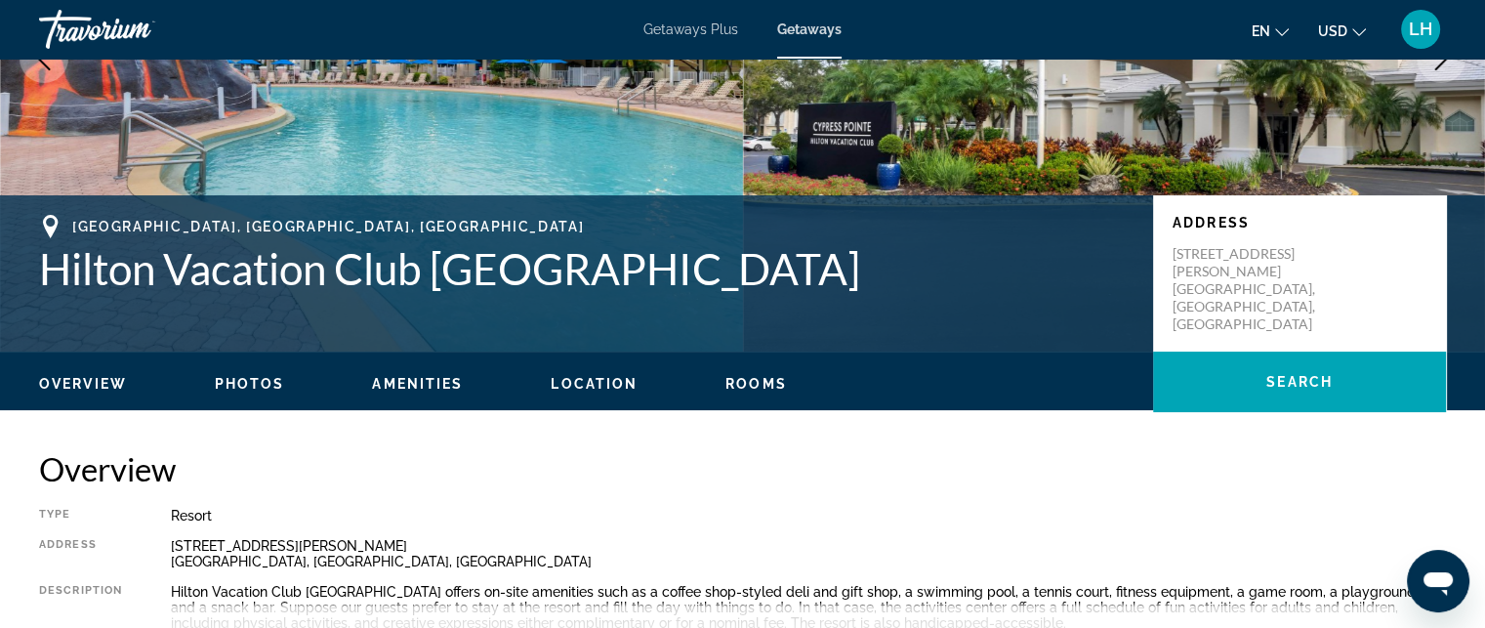
scroll to position [586, 0]
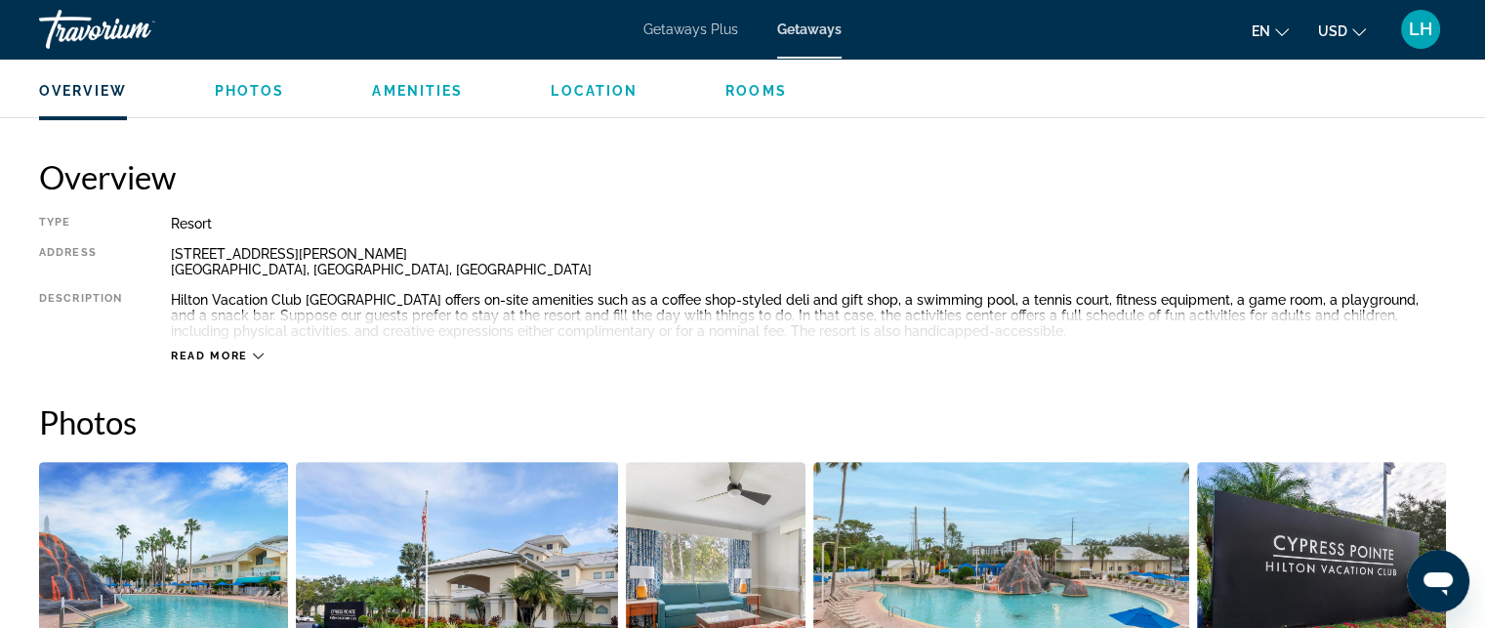
click at [226, 356] on span "Read more" at bounding box center [209, 356] width 77 height 13
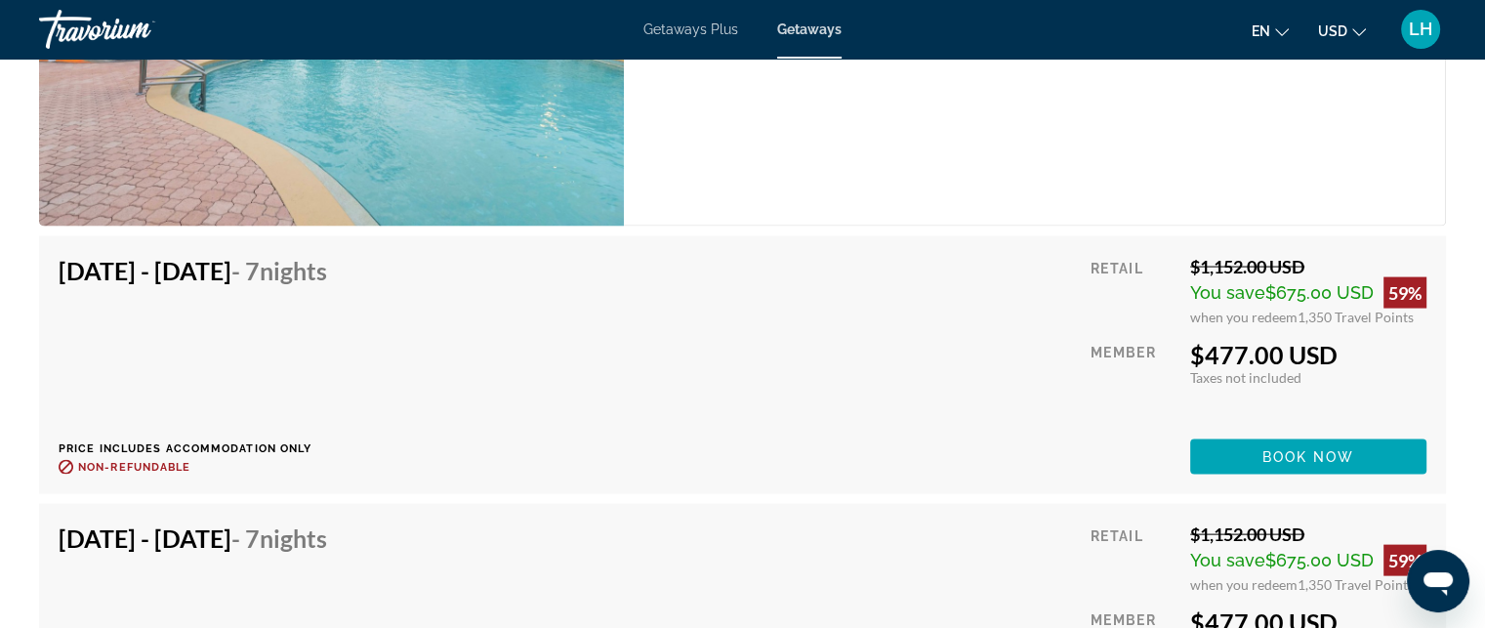
scroll to position [26359, 0]
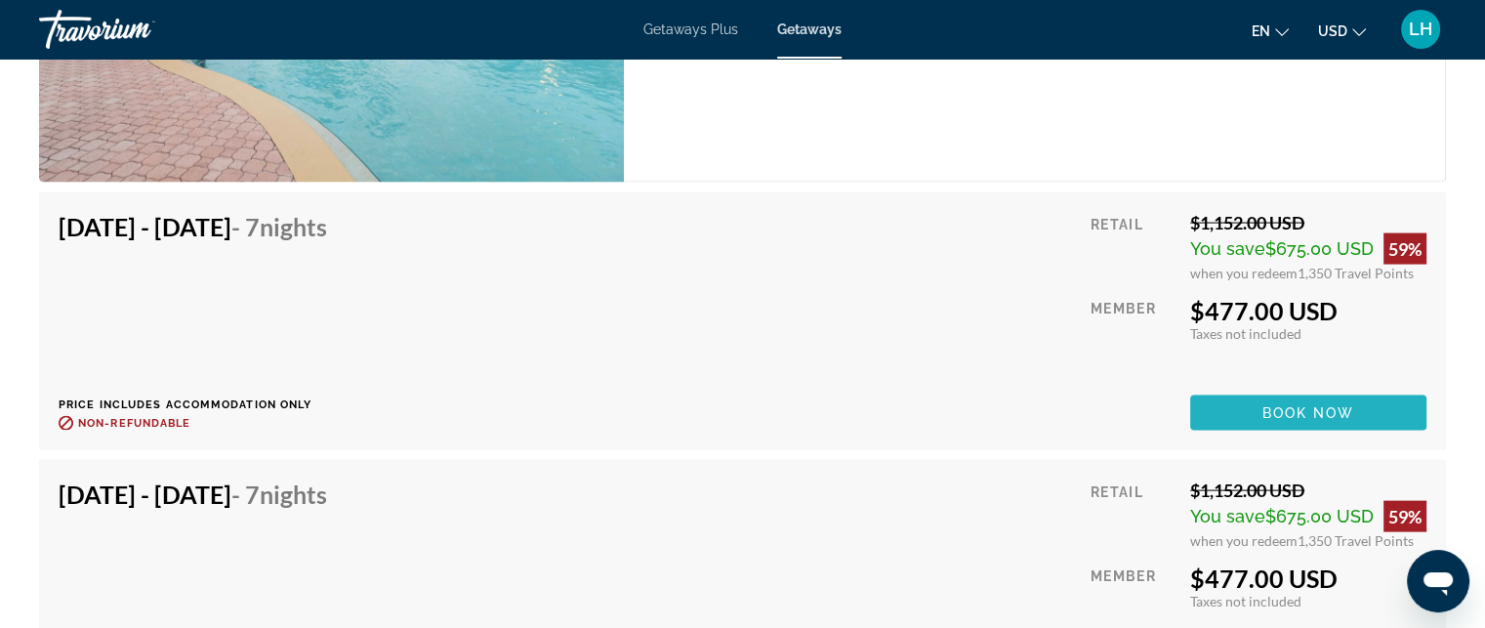
click at [1308, 408] on span "Book now" at bounding box center [1308, 413] width 93 height 16
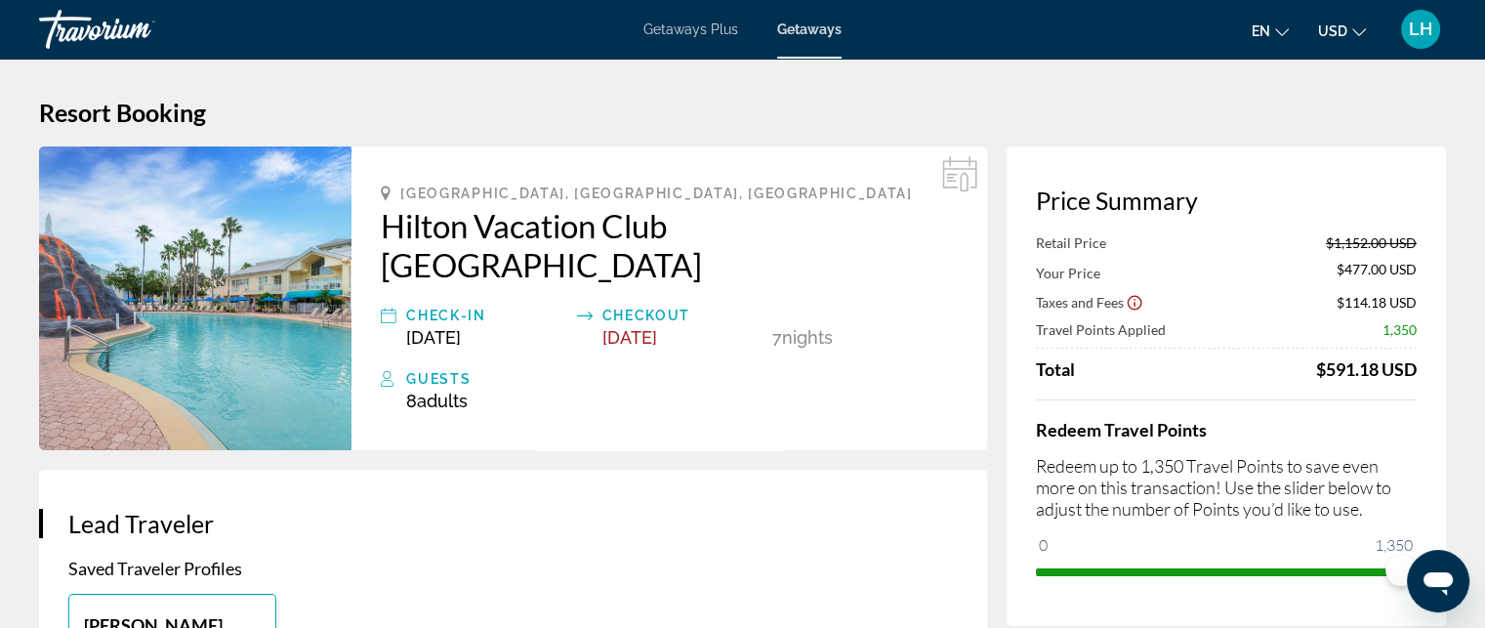
click at [1363, 32] on icon "Change currency" at bounding box center [1359, 32] width 14 height 14
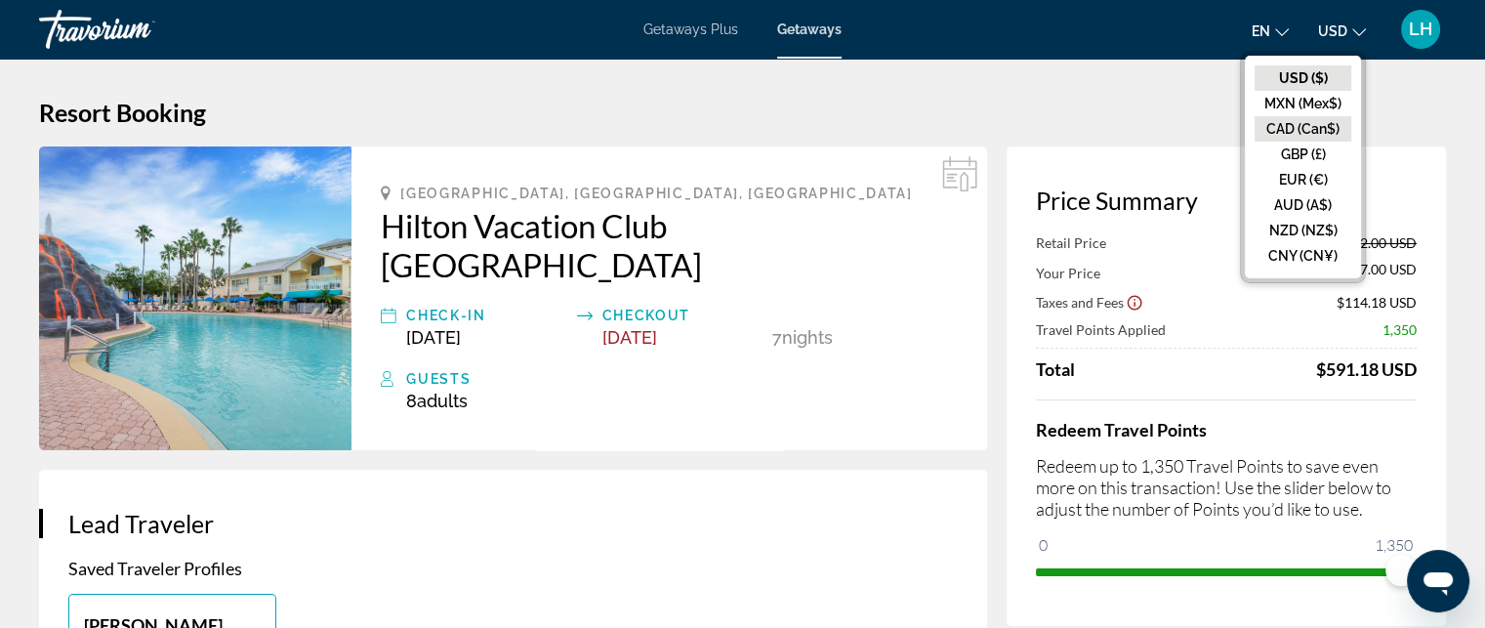
click at [1303, 125] on button "CAD (Can$)" at bounding box center [1303, 128] width 97 height 25
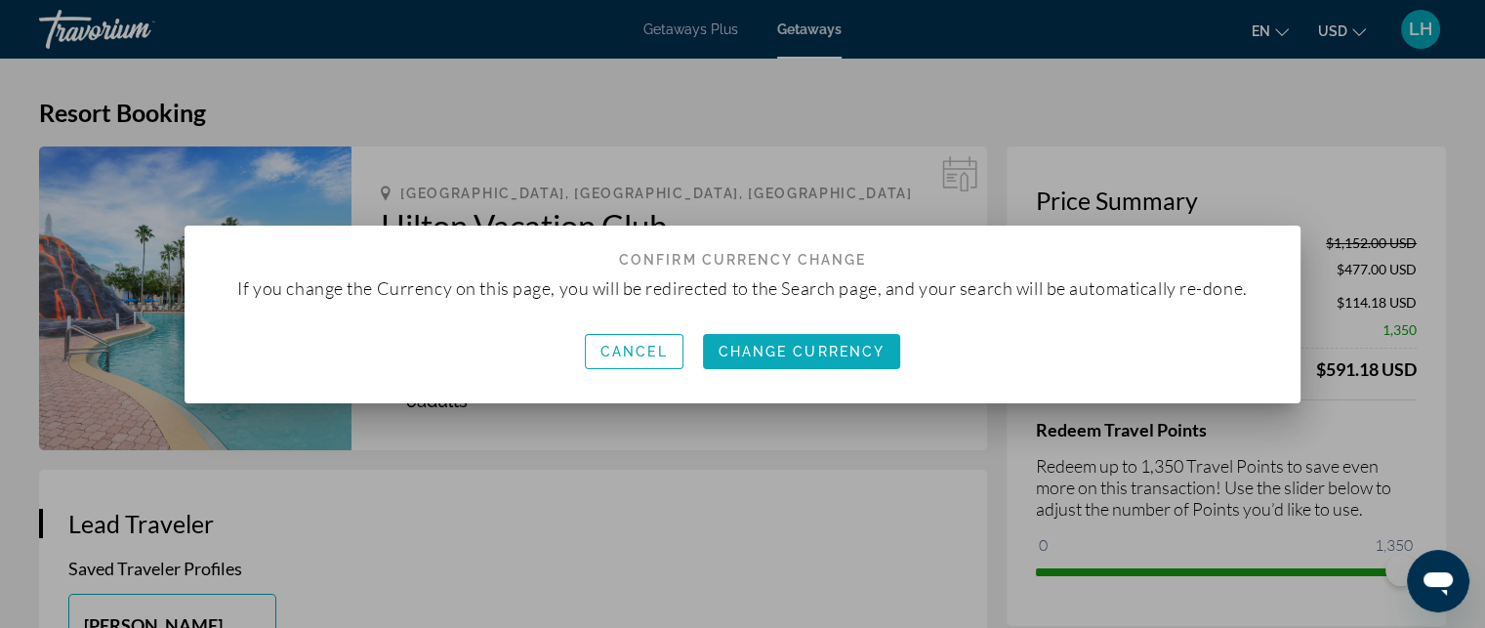
click at [850, 344] on span "Change Currency" at bounding box center [802, 352] width 167 height 16
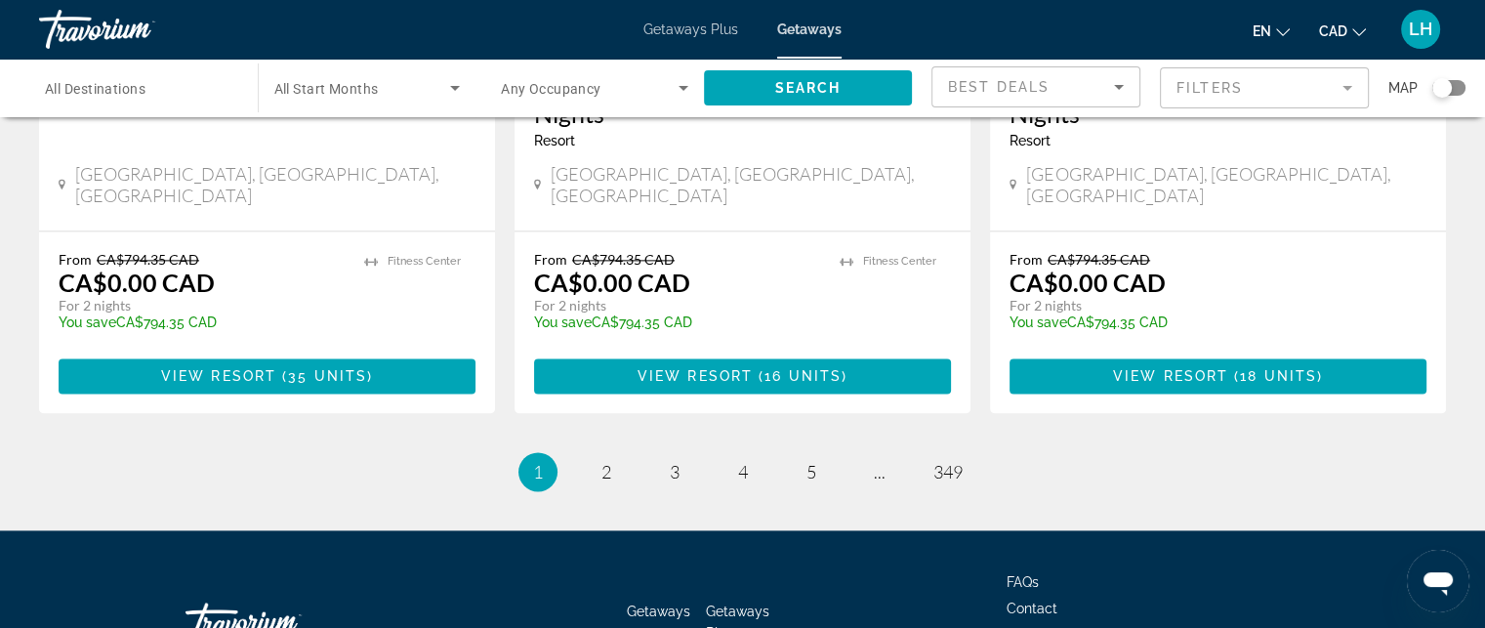
scroll to position [2648, 0]
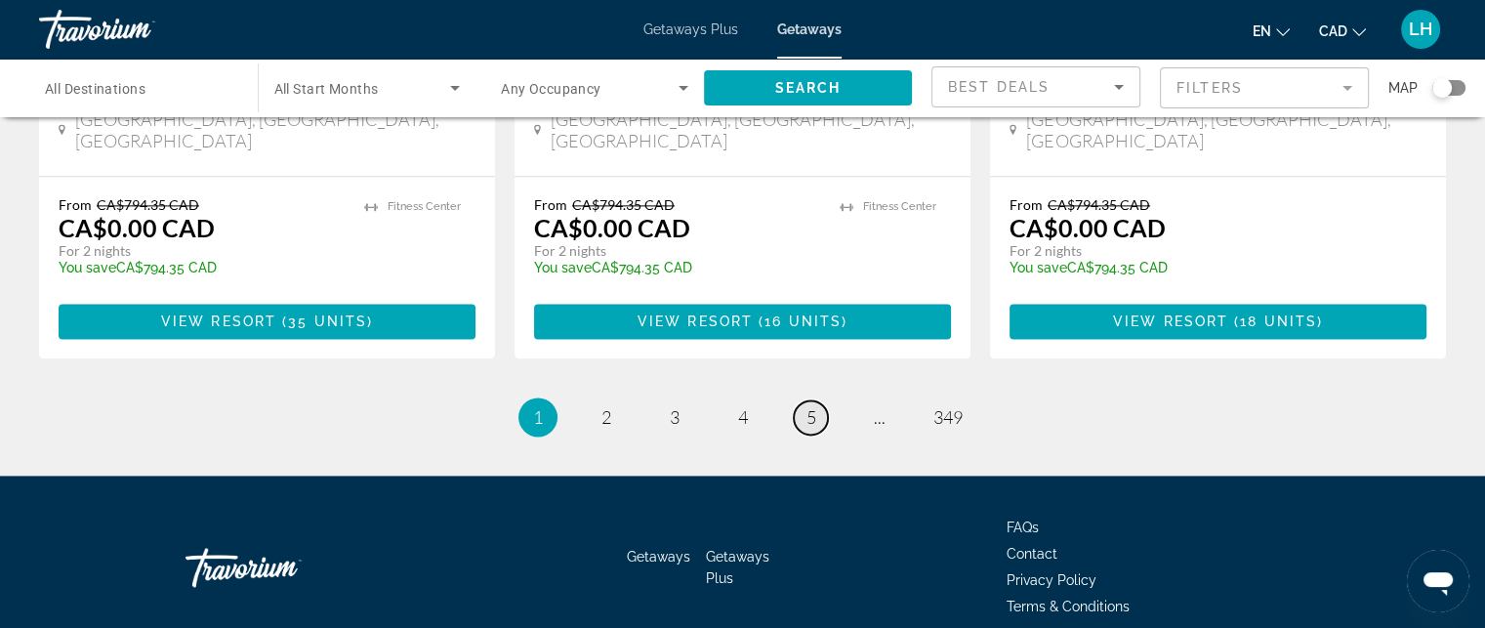
click at [808, 406] on span "5" at bounding box center [811, 416] width 10 height 21
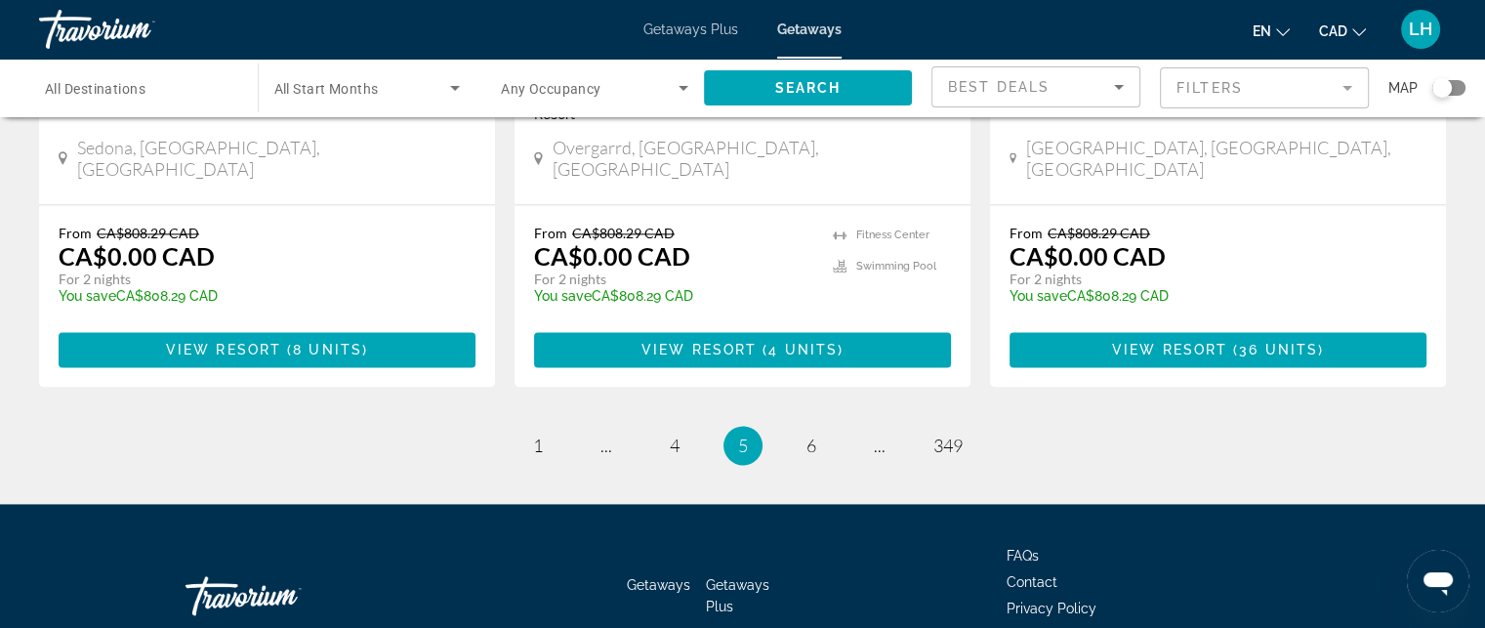
scroll to position [2616, 0]
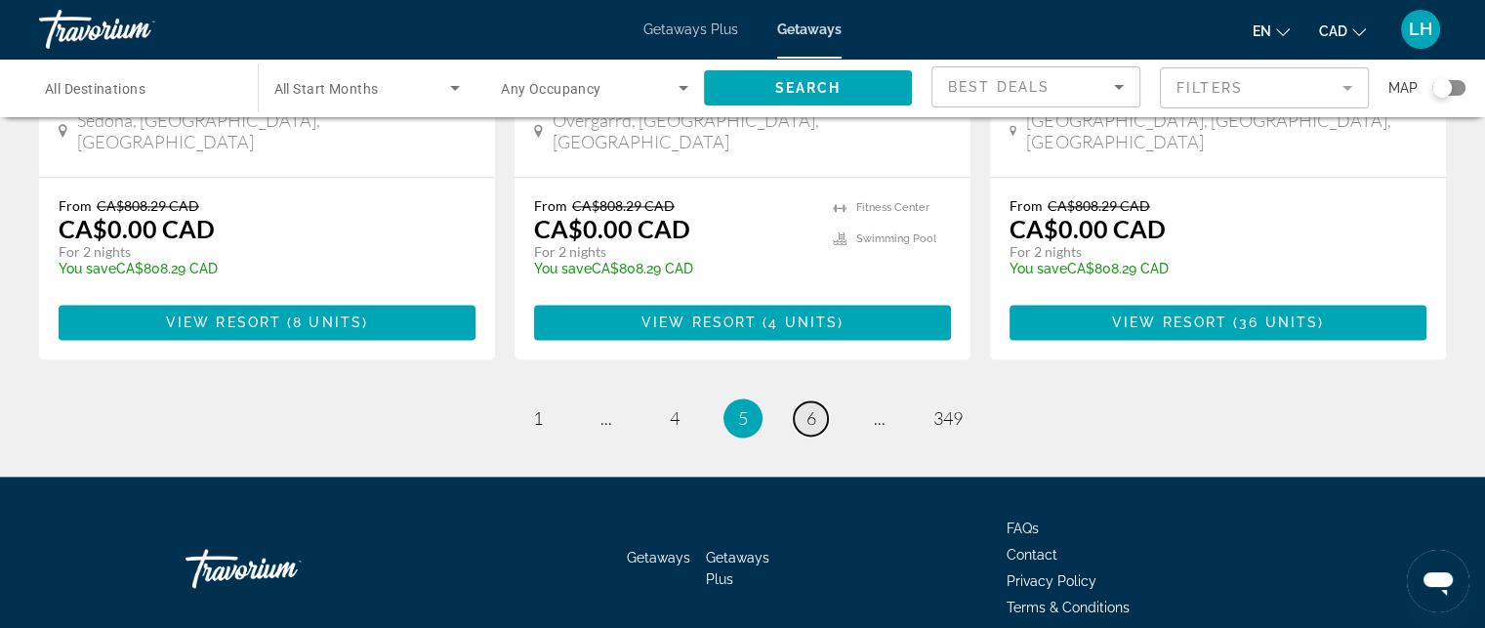
click at [813, 407] on span "6" at bounding box center [811, 417] width 10 height 21
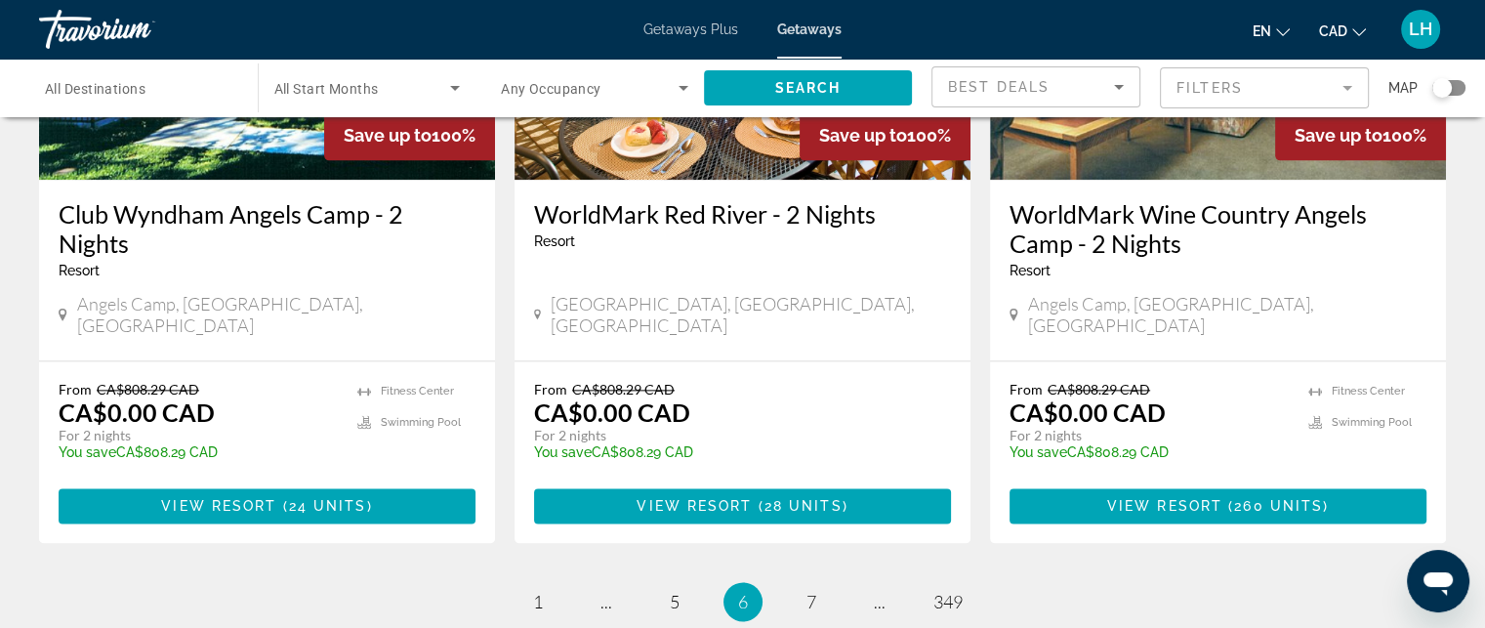
scroll to position [2441, 0]
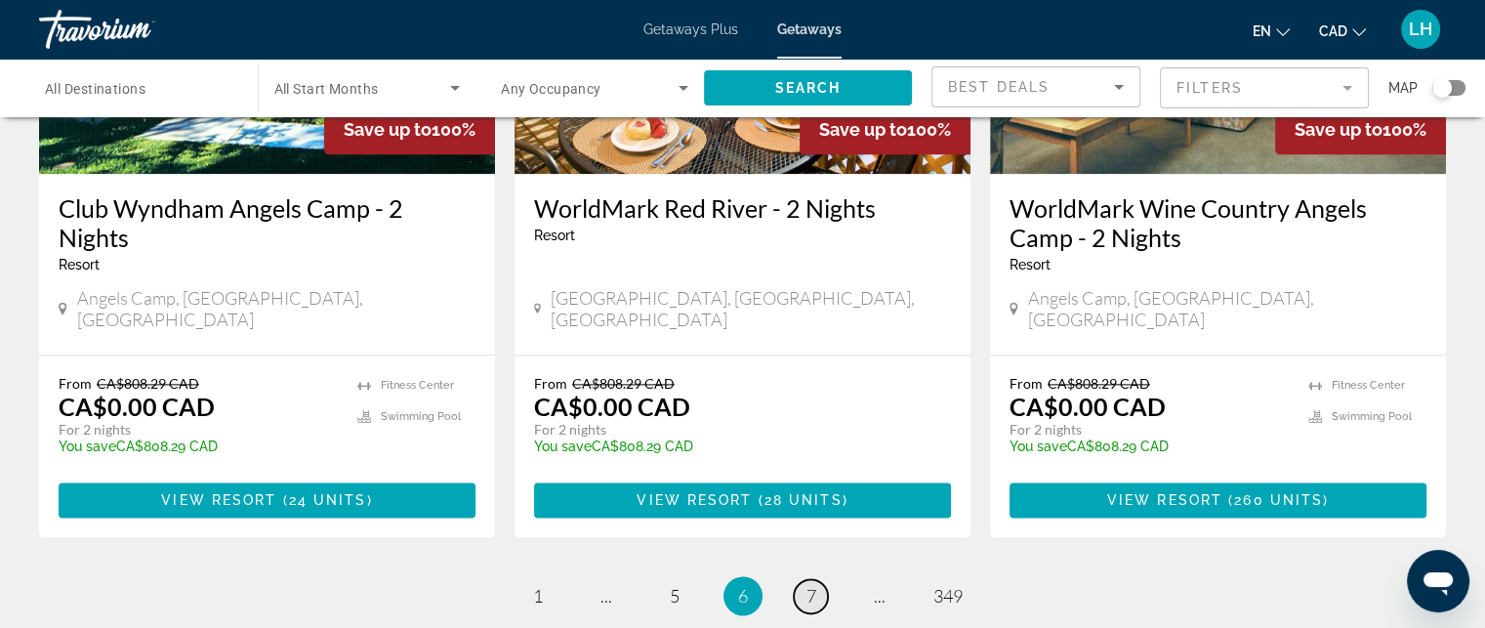
click at [804, 579] on link "page 7" at bounding box center [811, 596] width 34 height 34
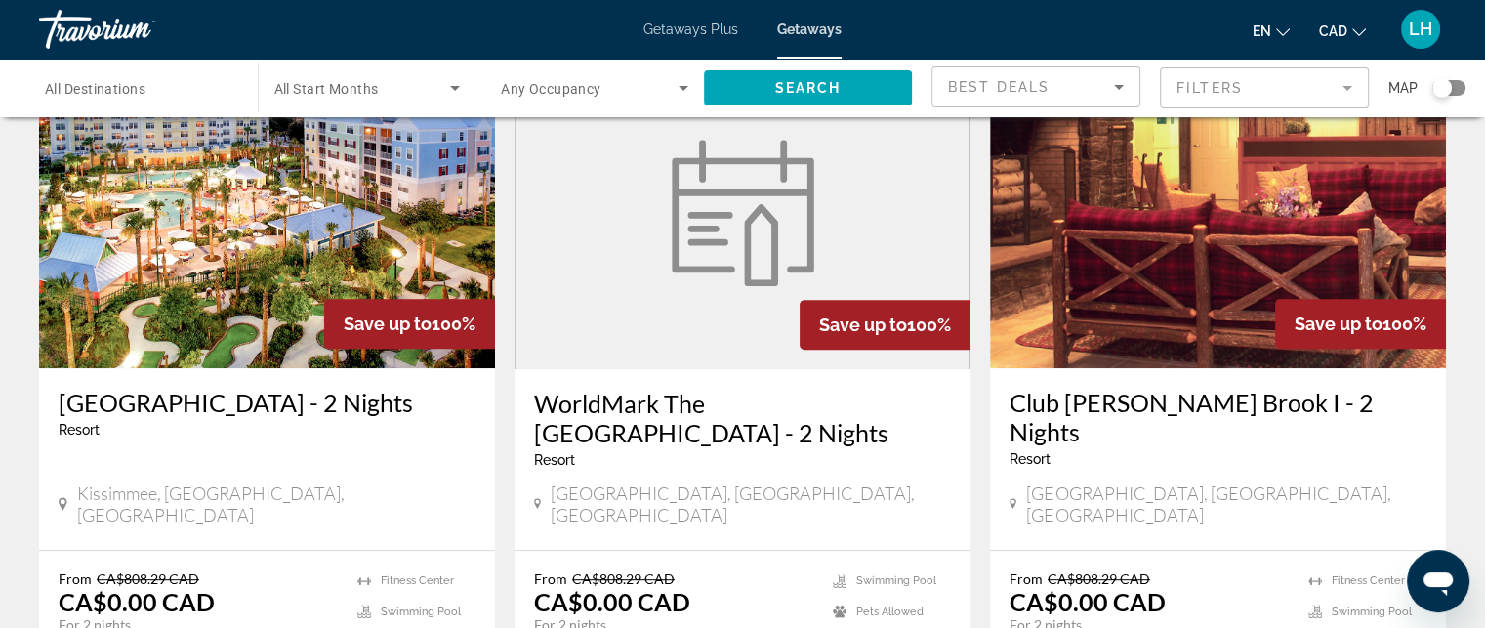
scroll to position [879, 0]
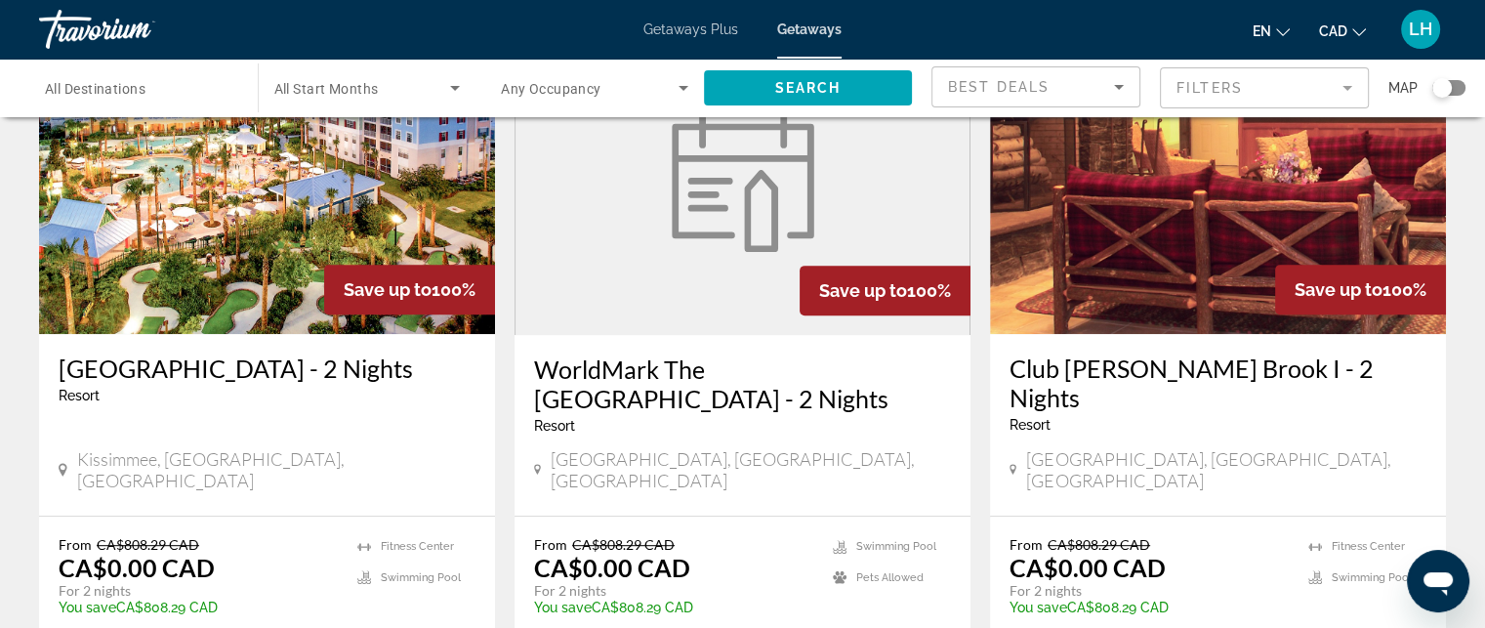
click at [266, 218] on img "Main content" at bounding box center [267, 177] width 456 height 312
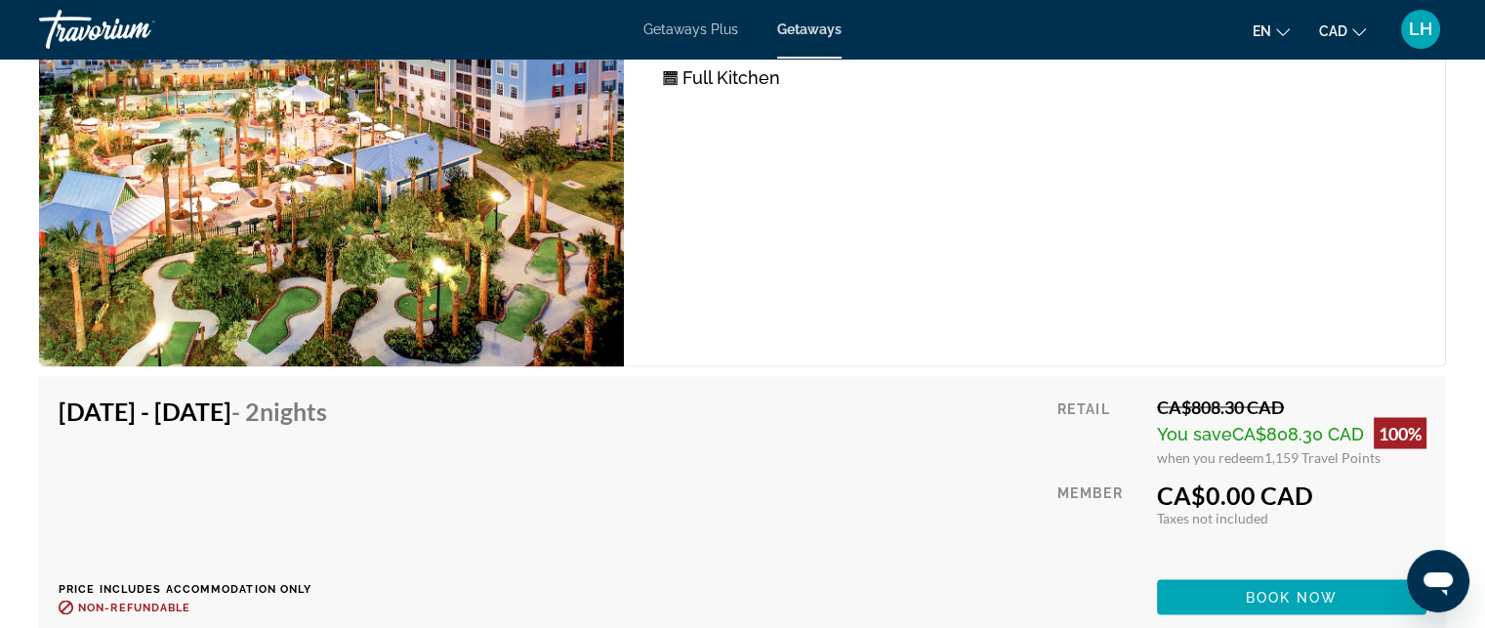
scroll to position [3487, 0]
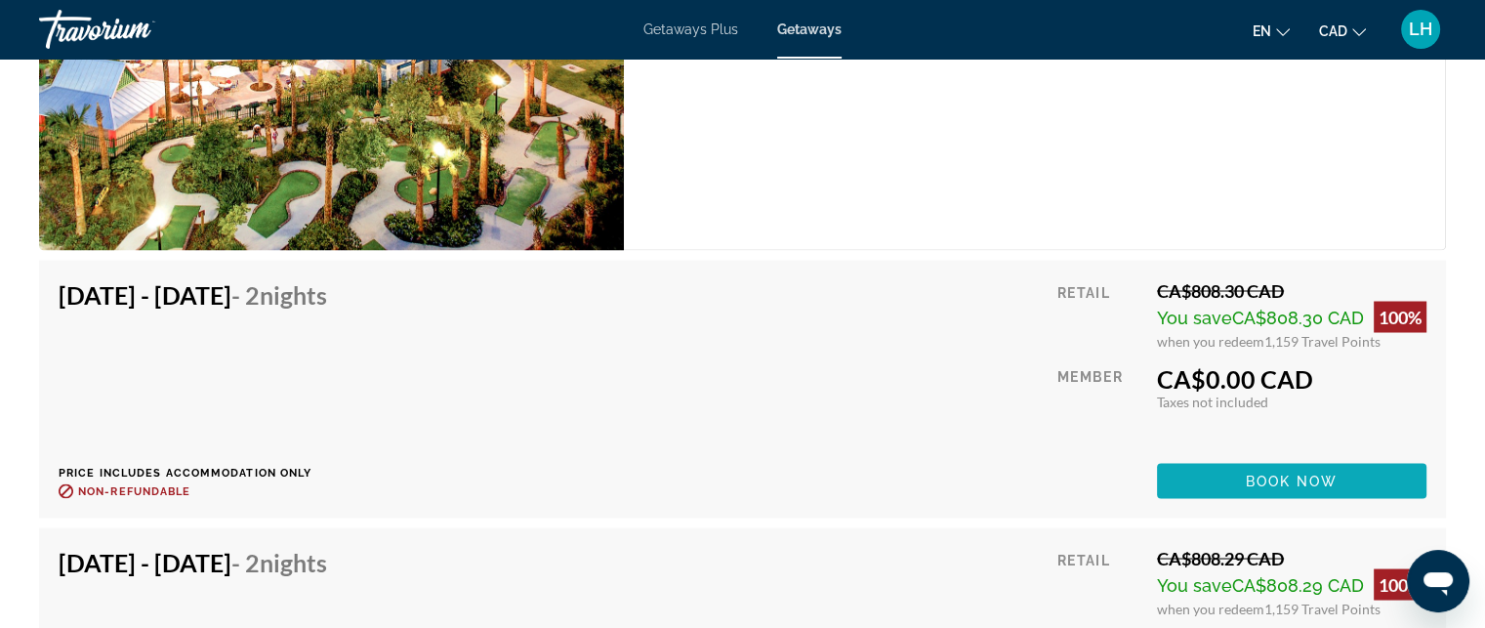
click at [1261, 473] on span "Book now" at bounding box center [1292, 481] width 93 height 16
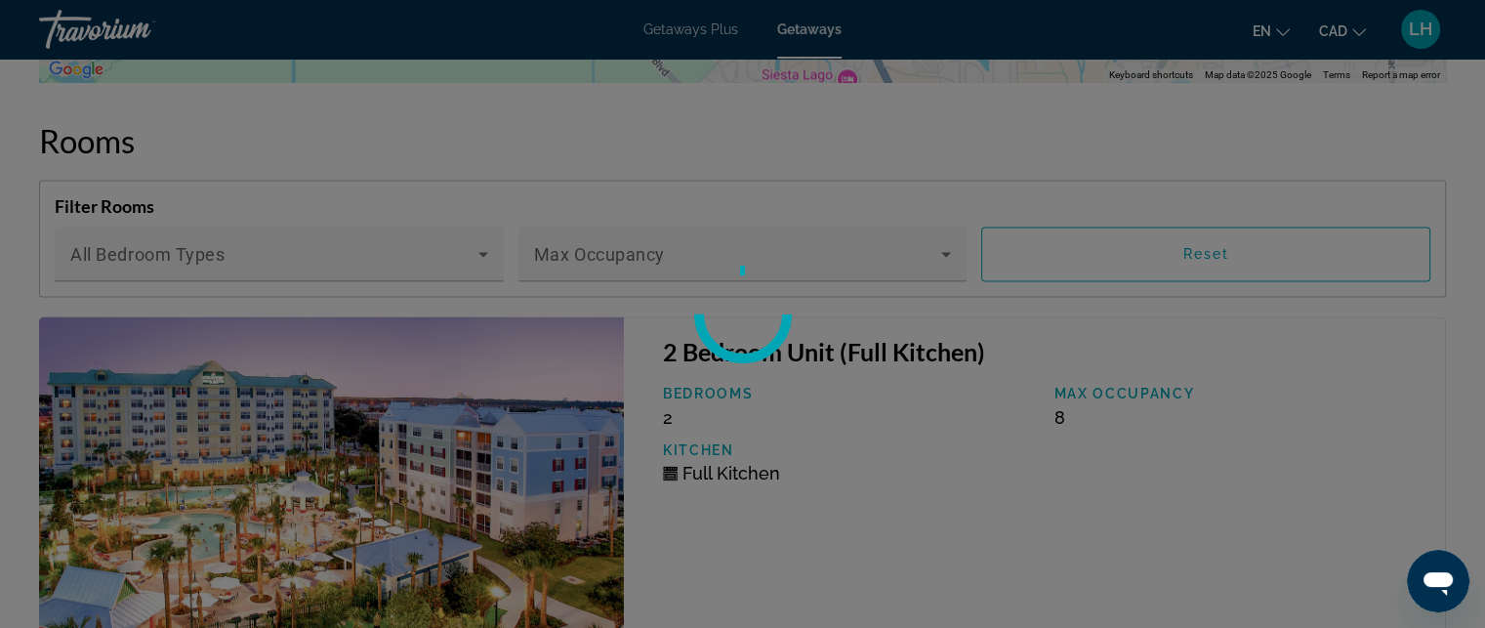
scroll to position [2999, 0]
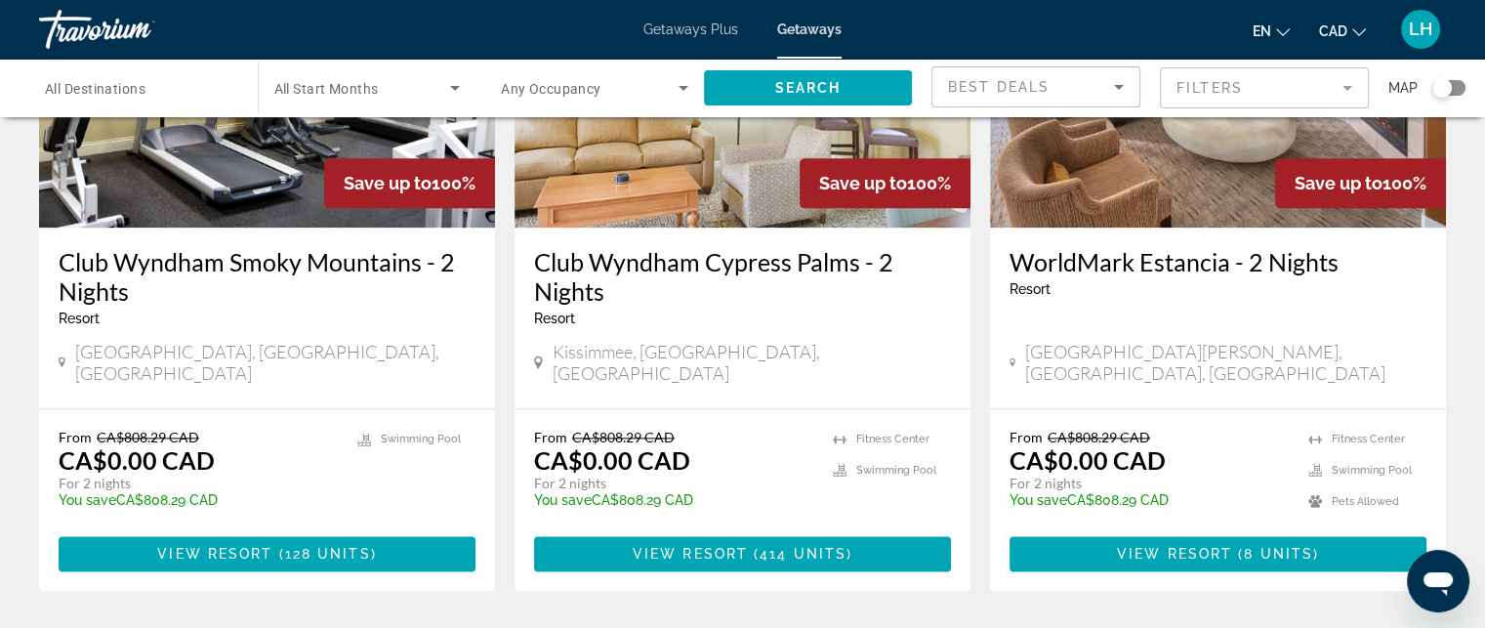
scroll to position [2617, 0]
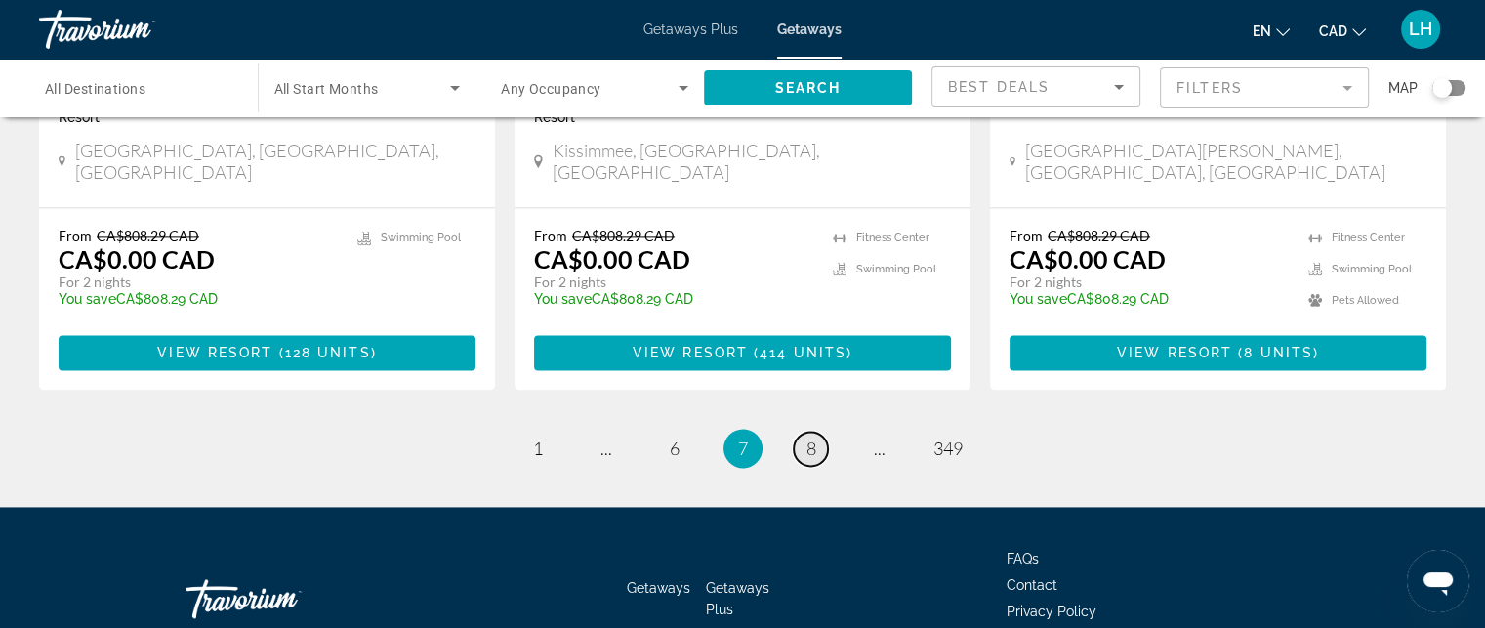
click at [808, 437] on span "8" at bounding box center [811, 447] width 10 height 21
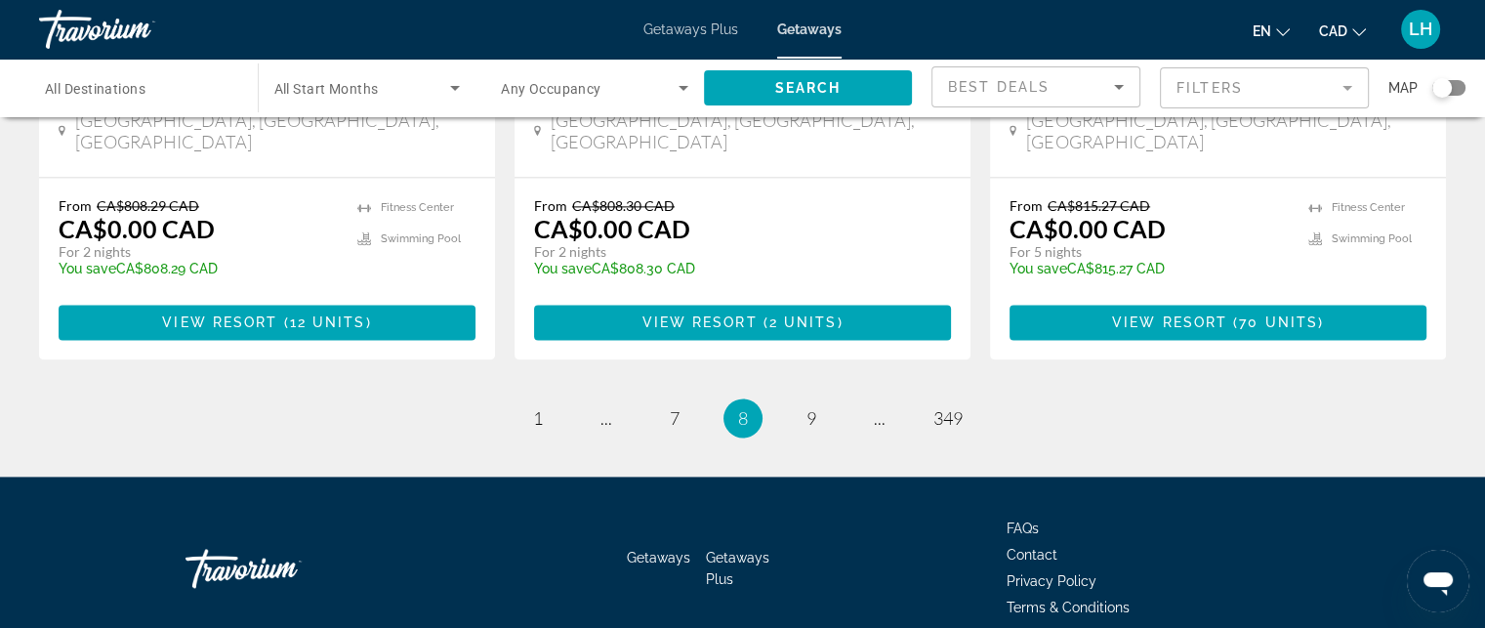
scroll to position [2647, 0]
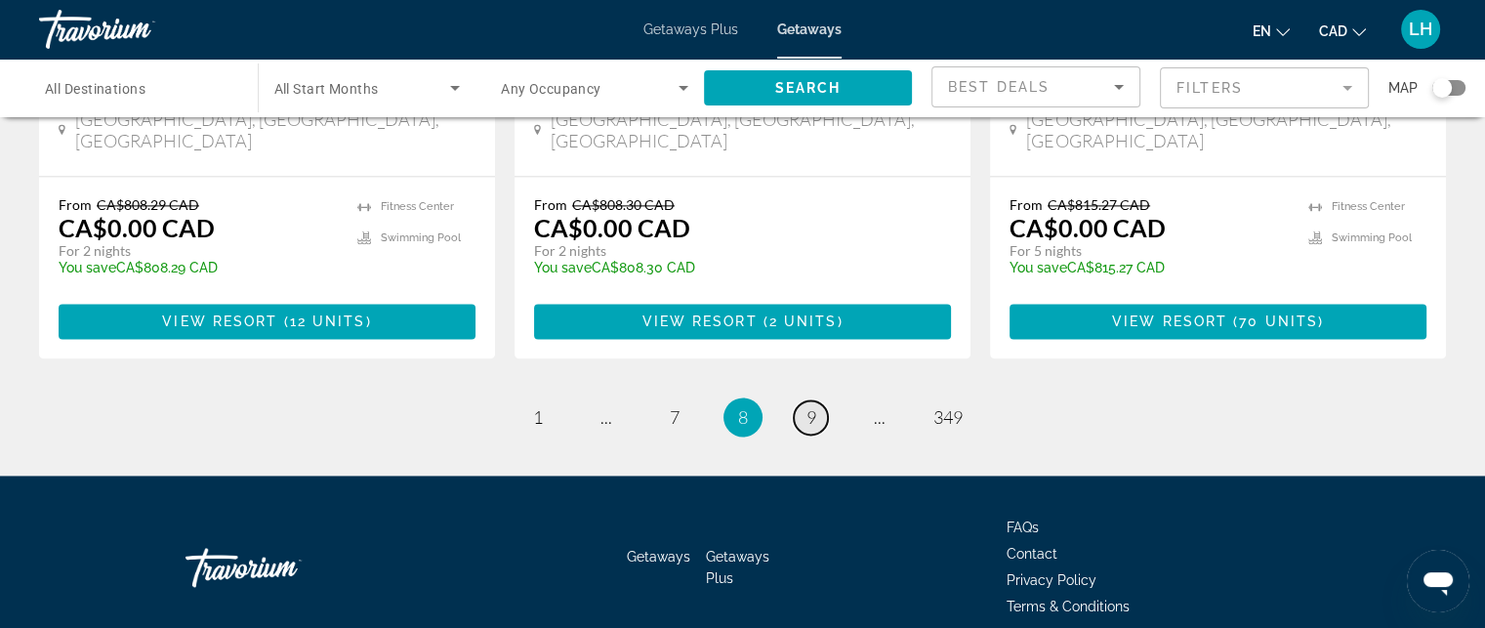
click at [812, 406] on span "9" at bounding box center [811, 416] width 10 height 21
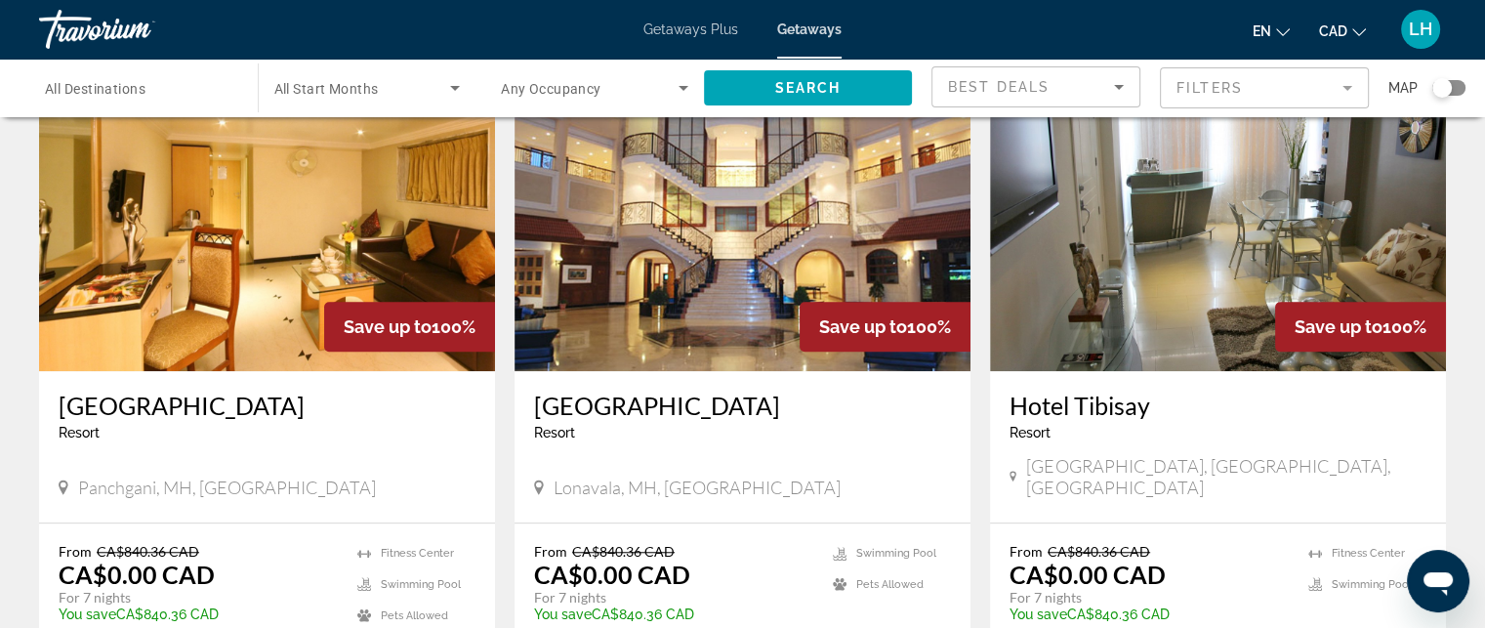
scroll to position [1464, 0]
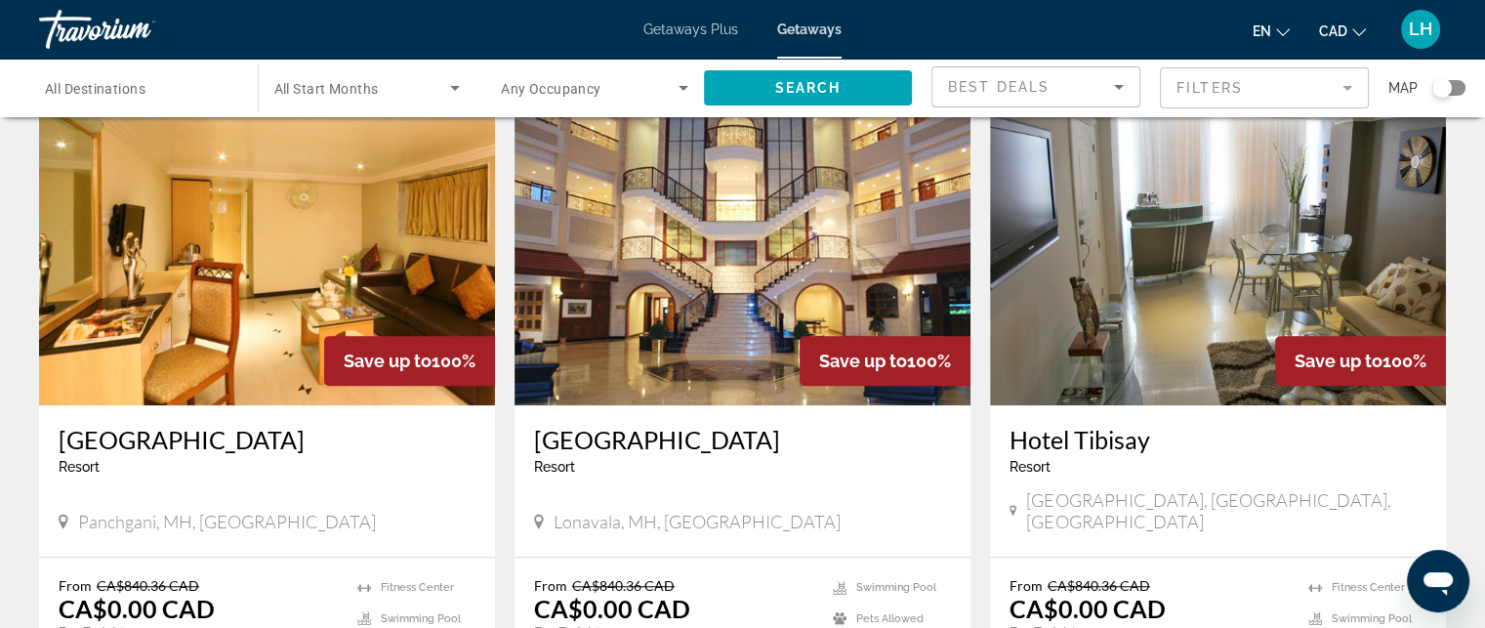
click at [664, 250] on img "Main content" at bounding box center [742, 249] width 456 height 312
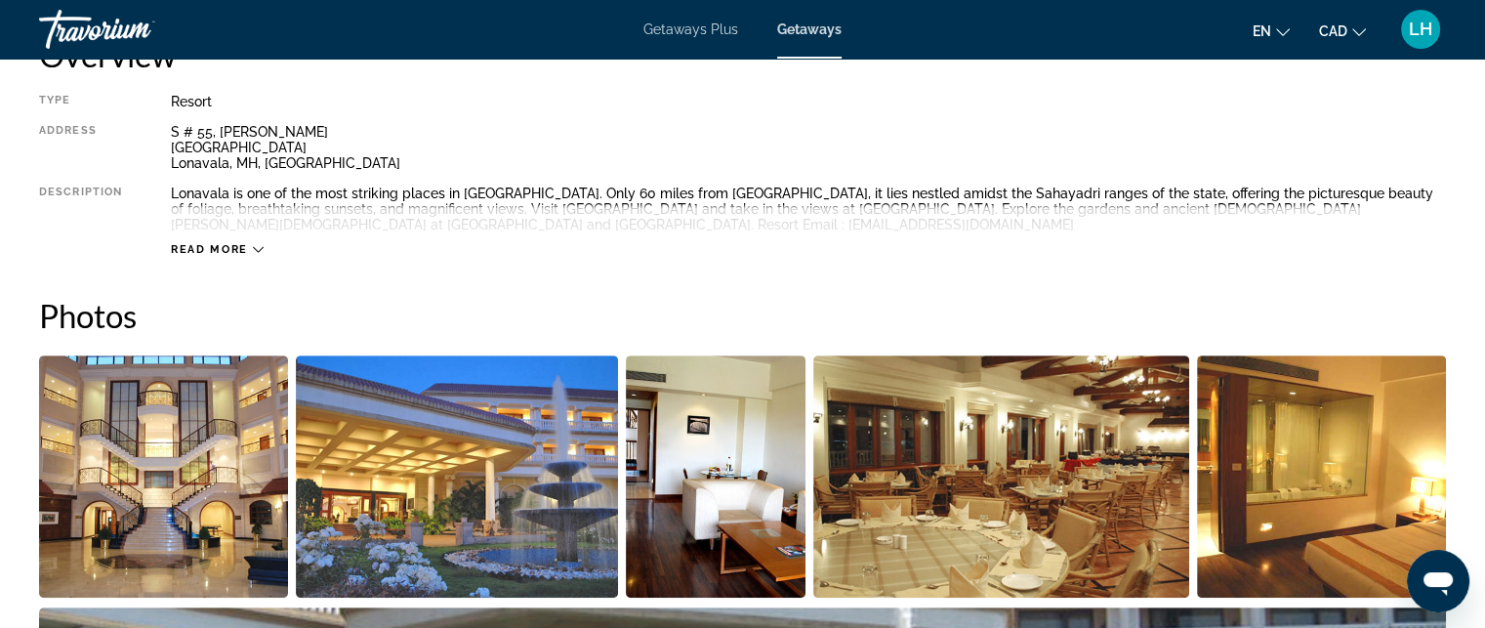
scroll to position [879, 0]
